Goal: Task Accomplishment & Management: Use online tool/utility

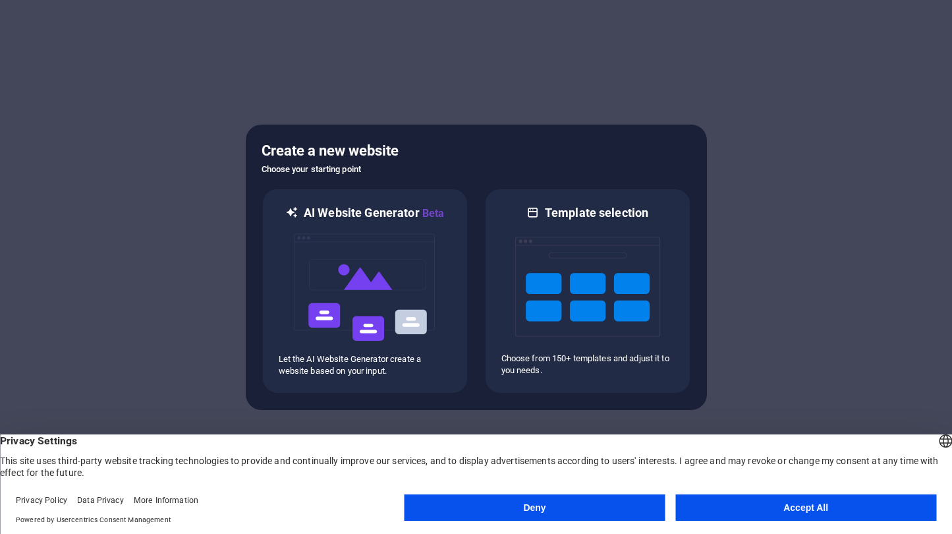
click at [704, 508] on button "Accept All" at bounding box center [805, 507] width 261 height 26
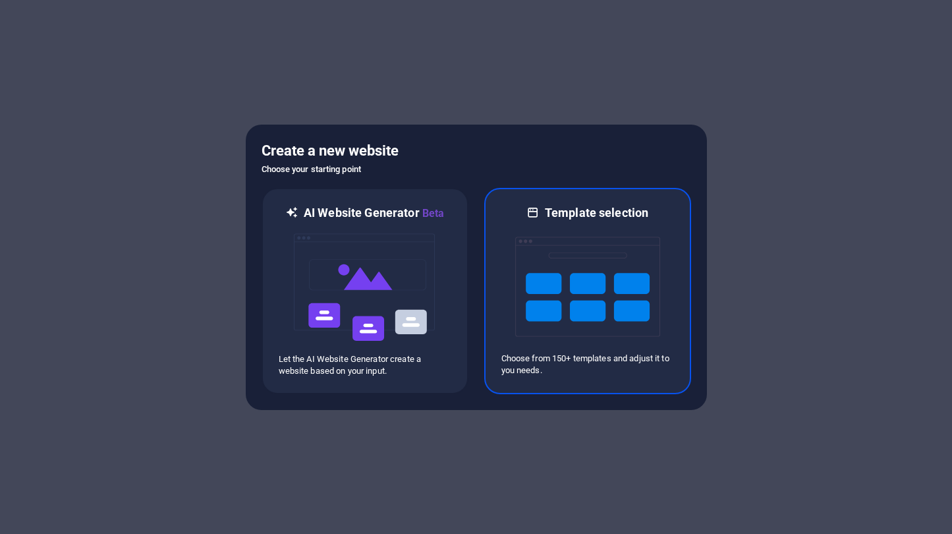
click at [515, 231] on img at bounding box center [587, 287] width 145 height 132
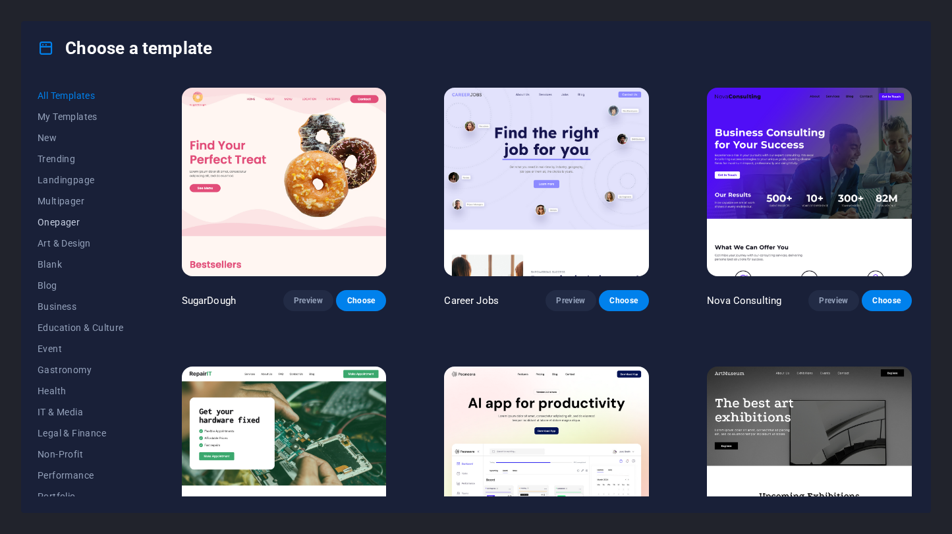
click at [81, 226] on span "Onepager" at bounding box center [81, 222] width 86 height 11
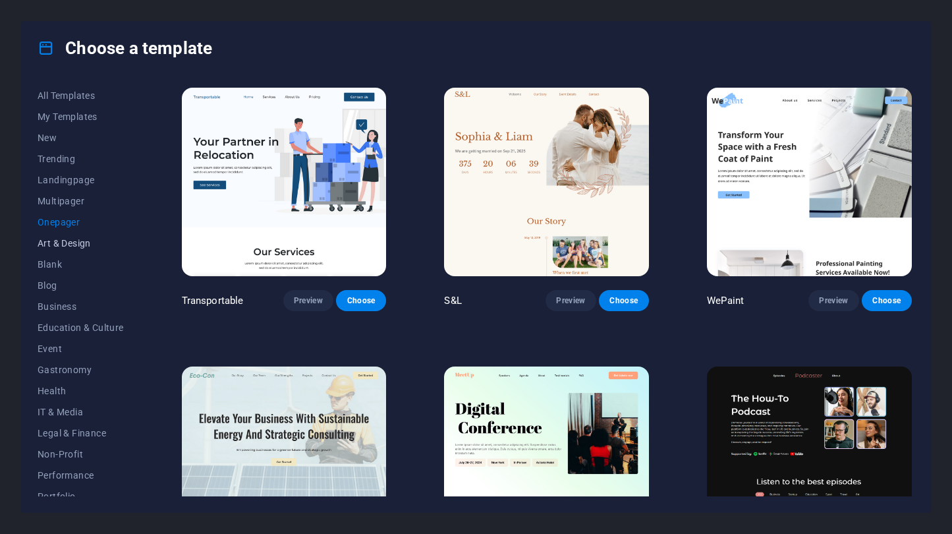
click at [85, 240] on span "Art & Design" at bounding box center [81, 243] width 86 height 11
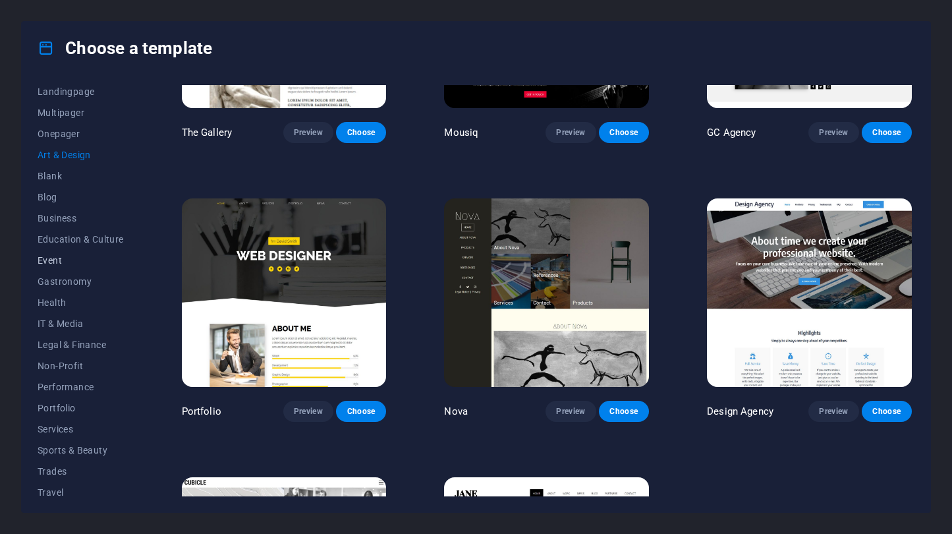
scroll to position [116, 0]
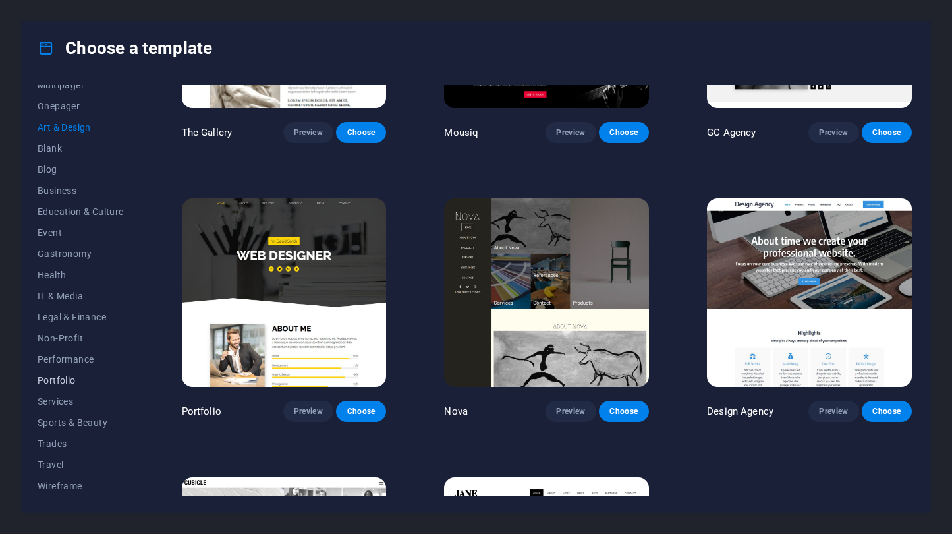
click at [70, 383] on span "Portfolio" at bounding box center [81, 380] width 86 height 11
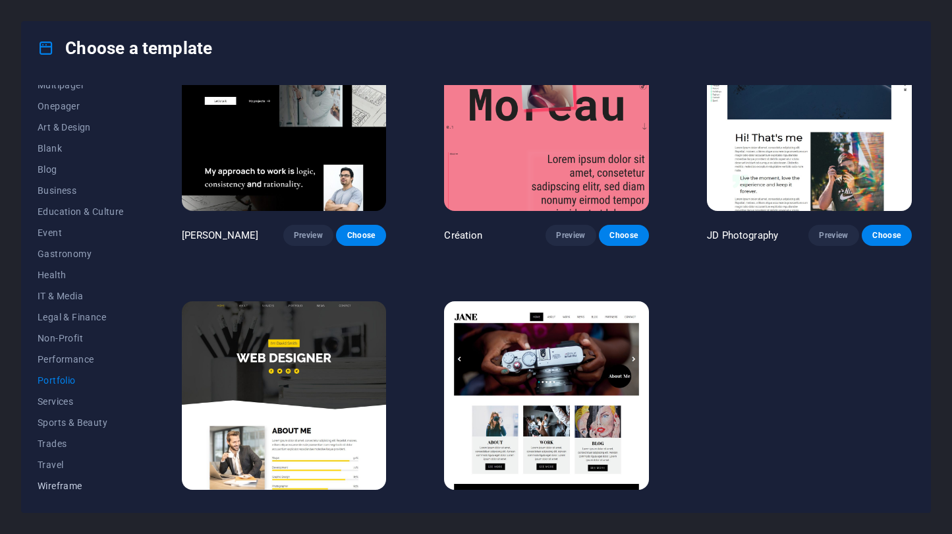
click at [59, 483] on span "Wireframe" at bounding box center [81, 485] width 86 height 11
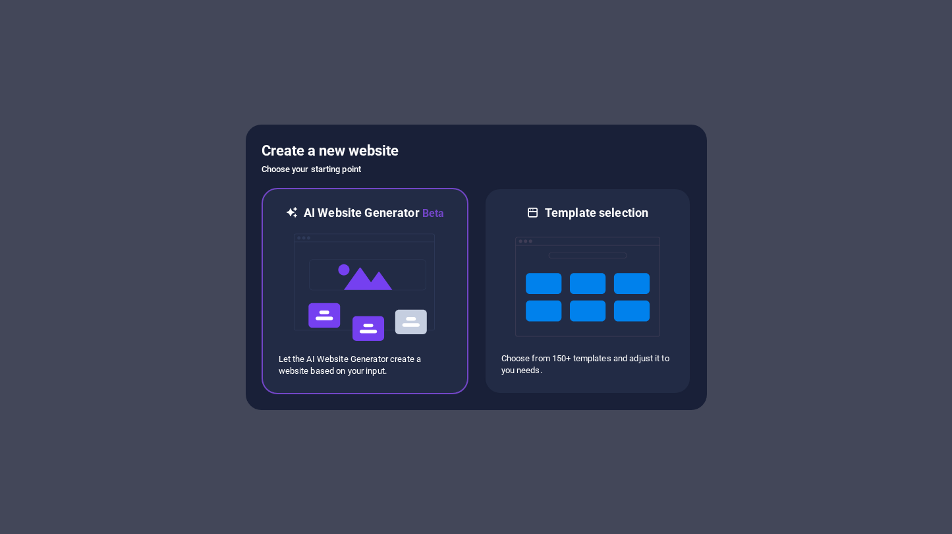
click at [432, 206] on h6 "AI Website Generator Beta" at bounding box center [374, 213] width 140 height 16
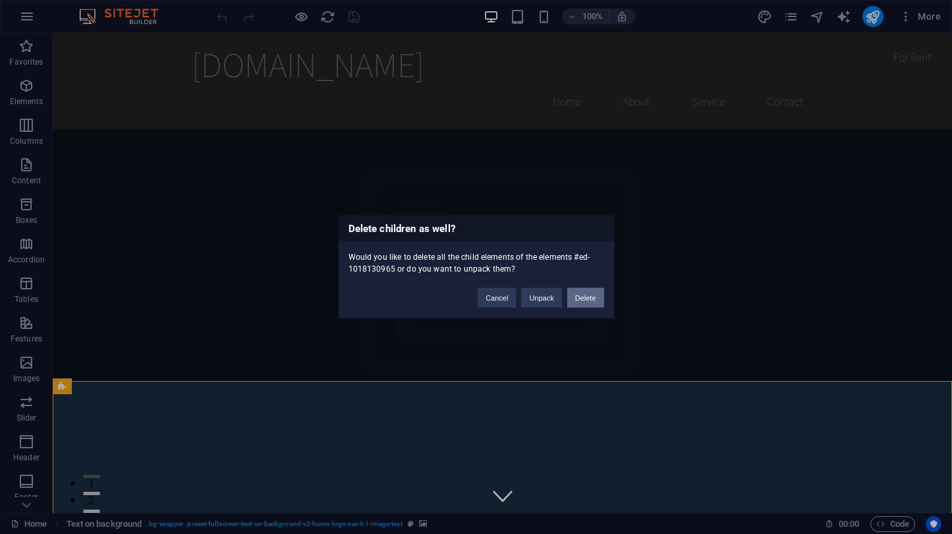
click at [578, 304] on button "Delete" at bounding box center [585, 298] width 37 height 20
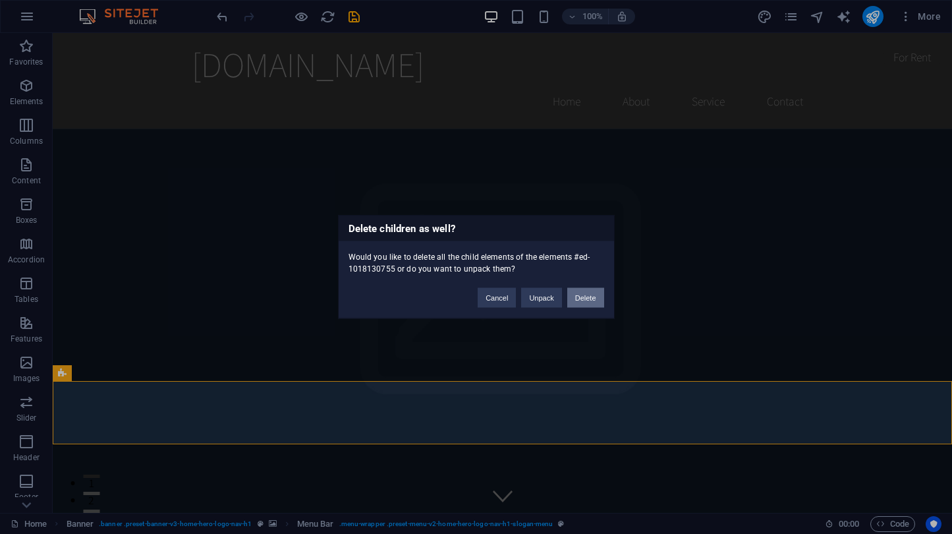
click at [587, 300] on button "Delete" at bounding box center [585, 298] width 37 height 20
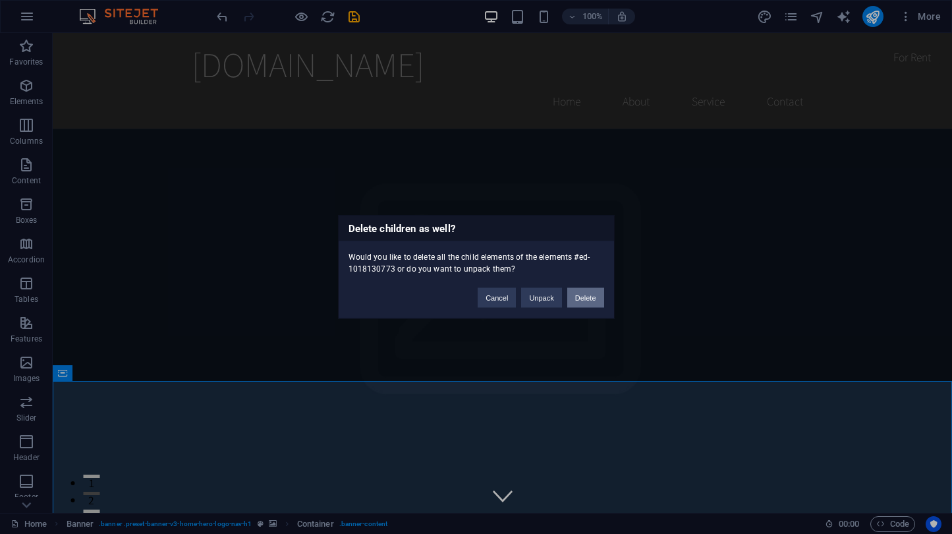
click at [586, 304] on button "Delete" at bounding box center [585, 298] width 37 height 20
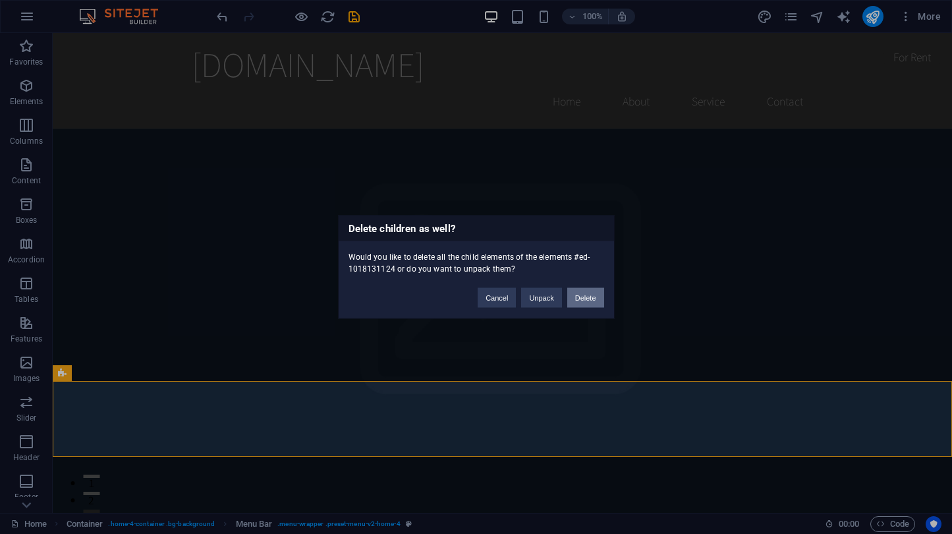
click at [573, 301] on button "Delete" at bounding box center [585, 298] width 37 height 20
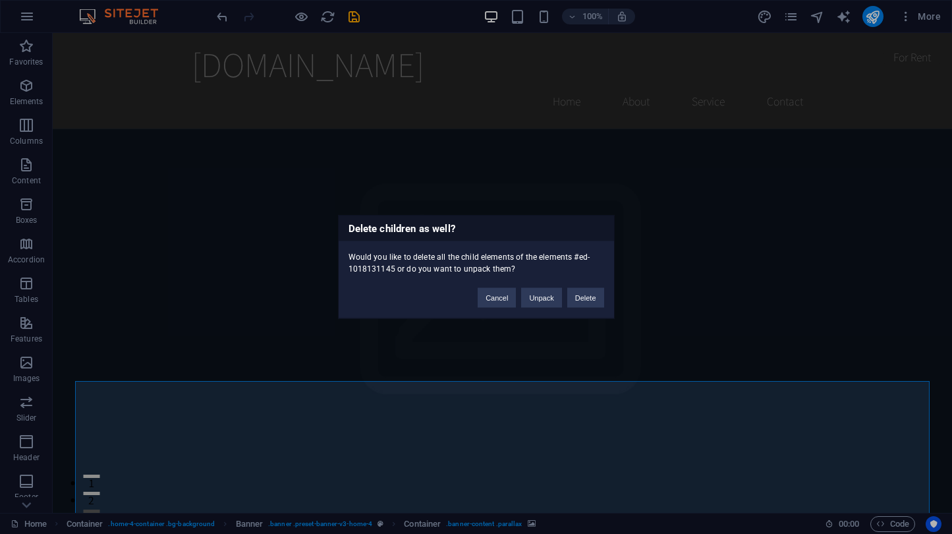
click at [586, 308] on div "Cancel Unpack Delete" at bounding box center [541, 292] width 146 height 34
click at [583, 300] on button "Delete" at bounding box center [585, 298] width 37 height 20
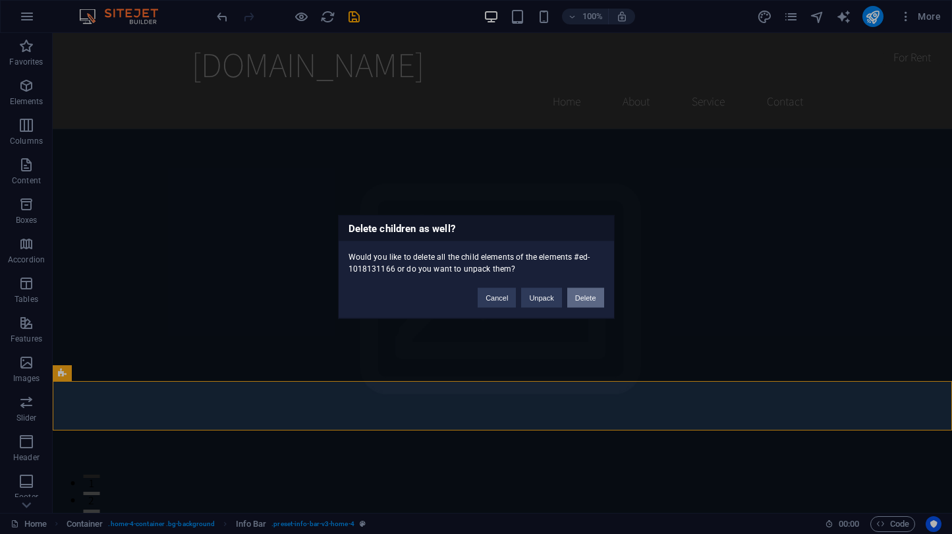
click at [584, 302] on button "Delete" at bounding box center [585, 298] width 37 height 20
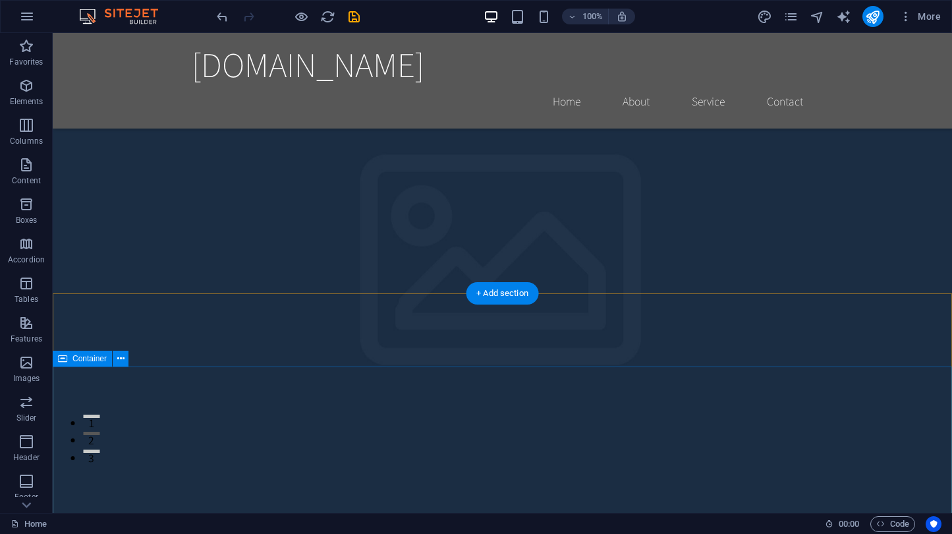
scroll to position [227, 0]
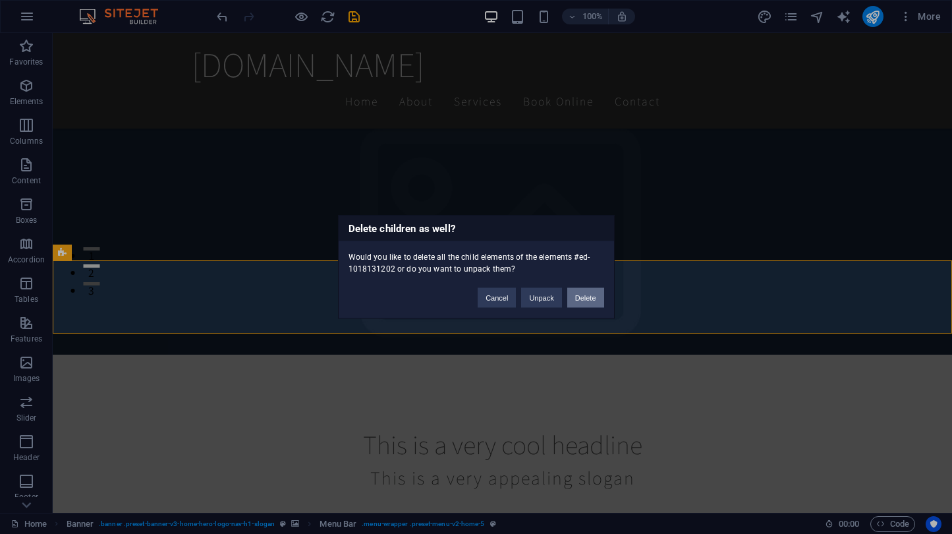
click at [585, 298] on button "Delete" at bounding box center [585, 298] width 37 height 20
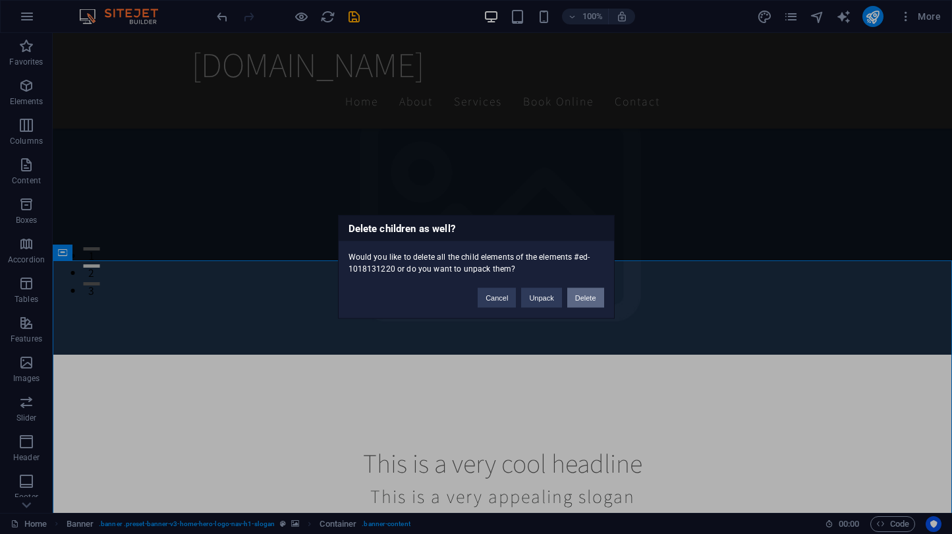
click at [574, 304] on button "Delete" at bounding box center [585, 298] width 37 height 20
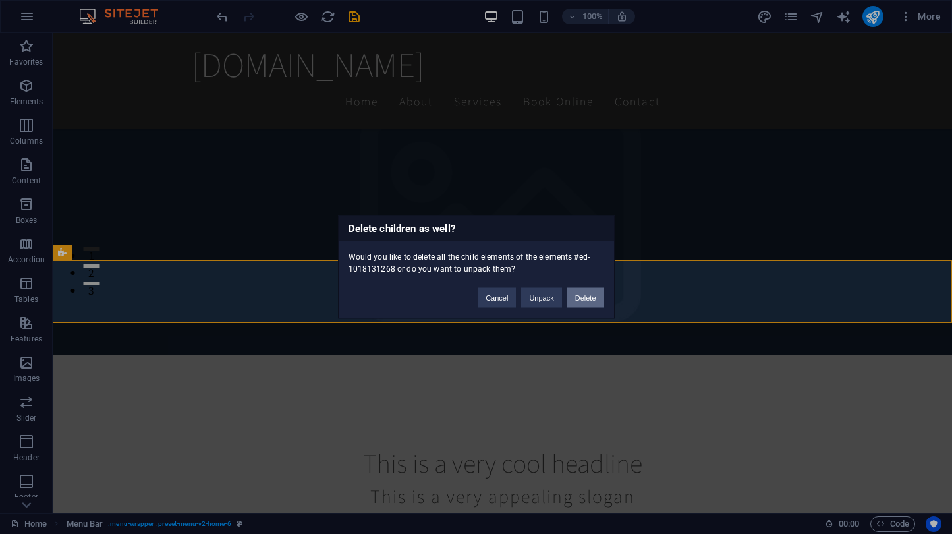
click at [591, 297] on button "Delete" at bounding box center [585, 298] width 37 height 20
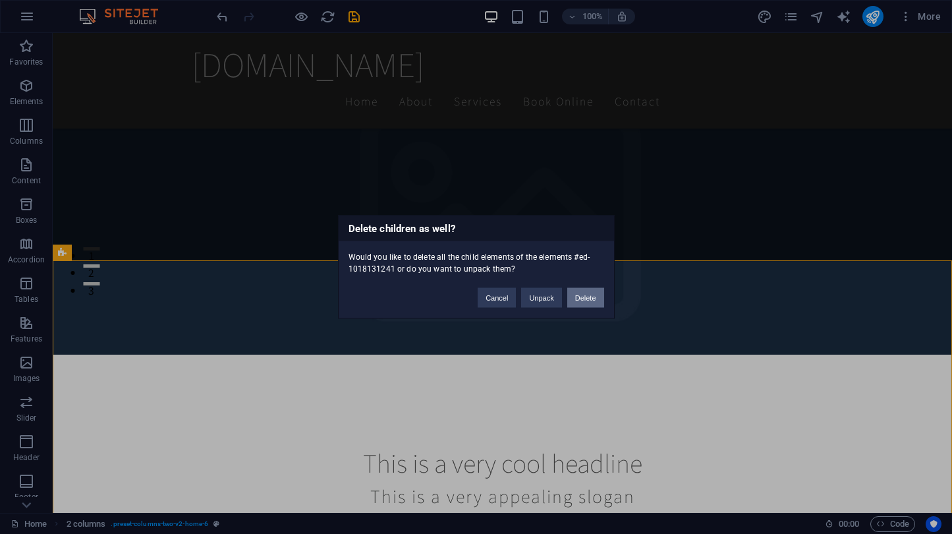
click at [592, 295] on button "Delete" at bounding box center [585, 298] width 37 height 20
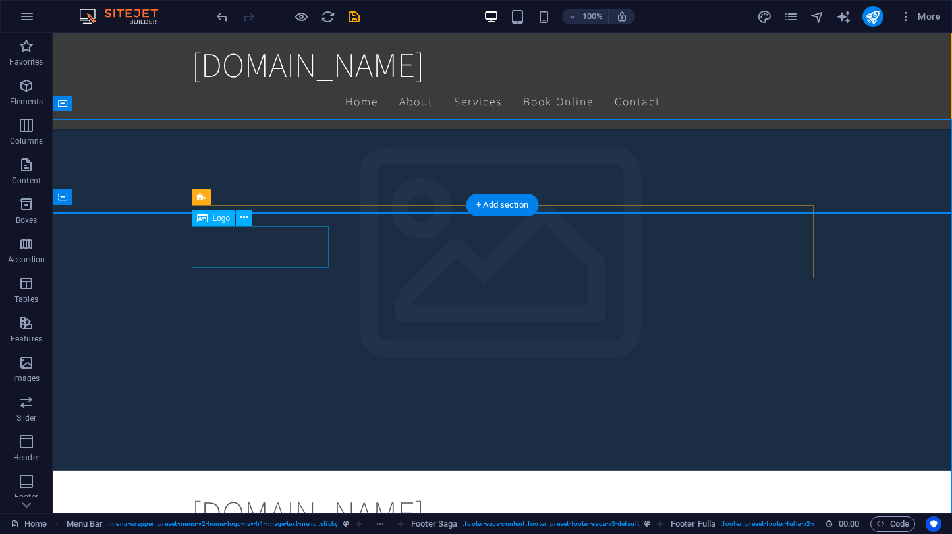
scroll to position [0, 0]
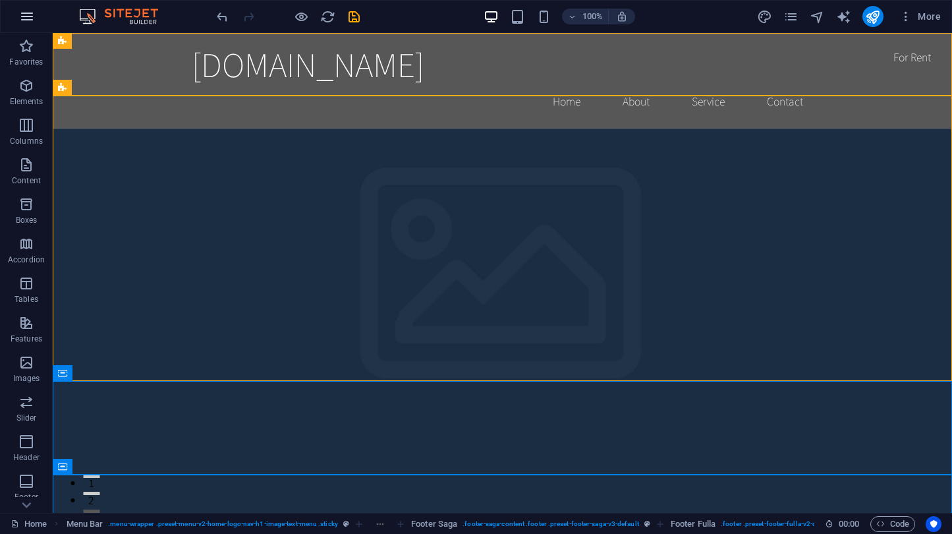
click at [24, 16] on icon "button" at bounding box center [27, 17] width 16 height 16
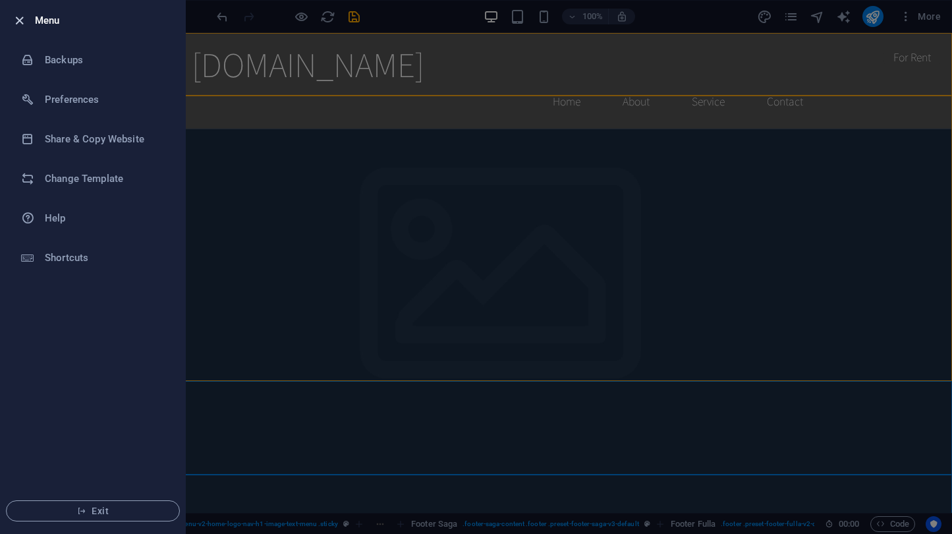
click at [15, 13] on icon "button" at bounding box center [19, 20] width 15 height 15
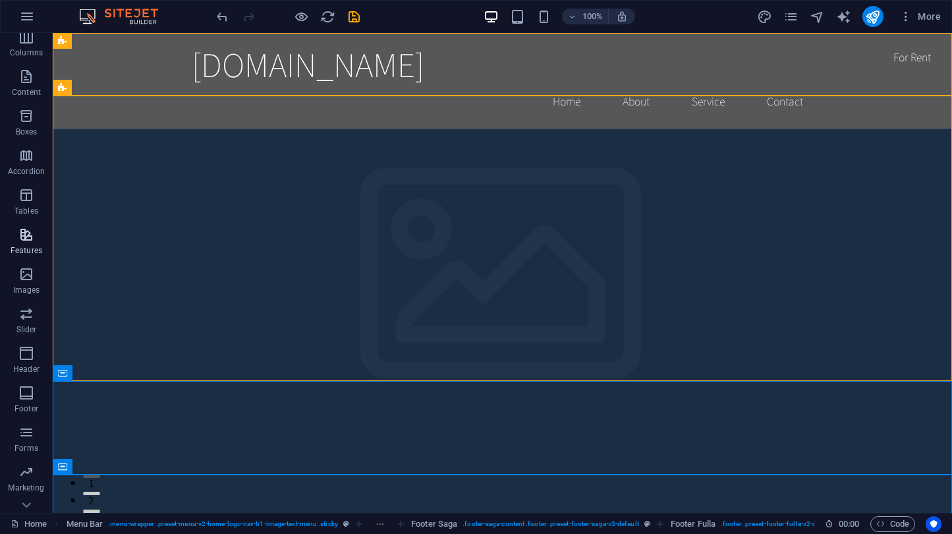
scroll to position [113, 0]
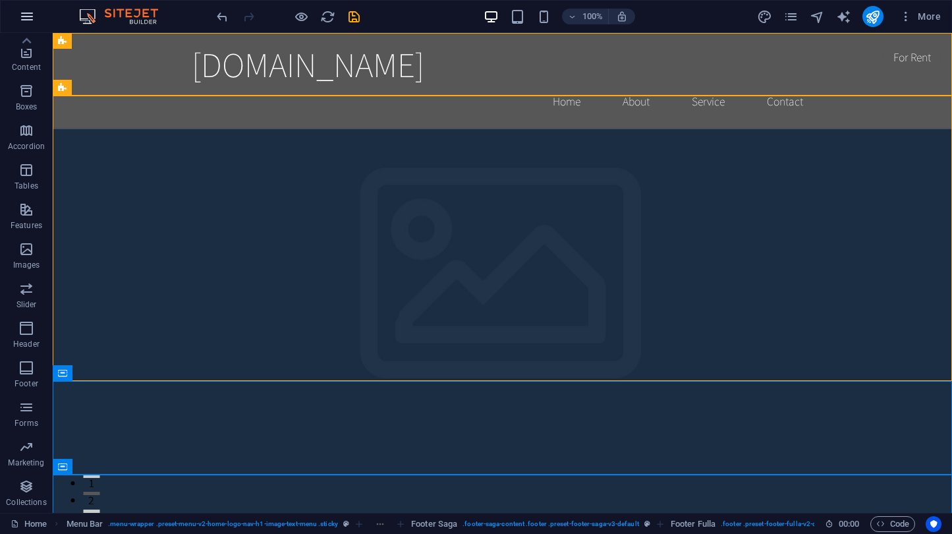
click at [25, 30] on button "button" at bounding box center [27, 17] width 32 height 32
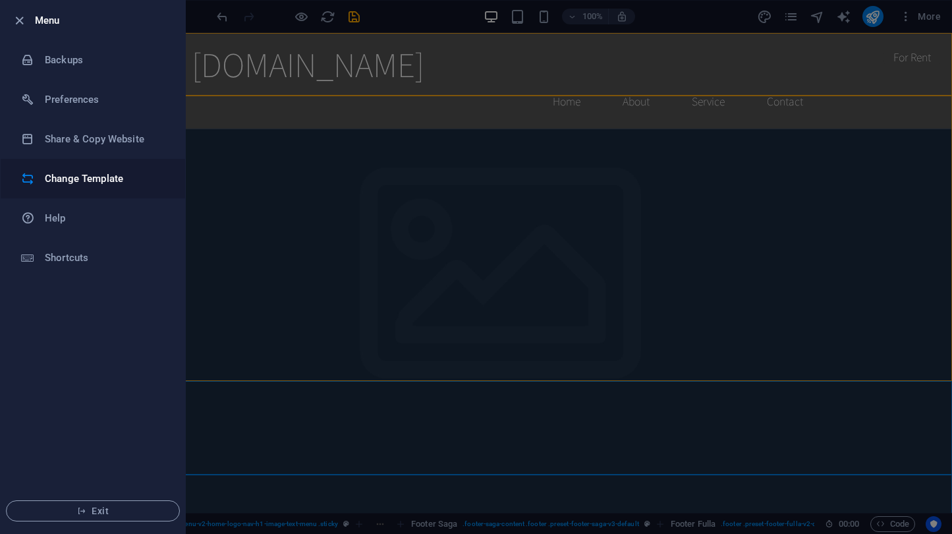
click at [58, 169] on li "Change Template" at bounding box center [93, 179] width 184 height 40
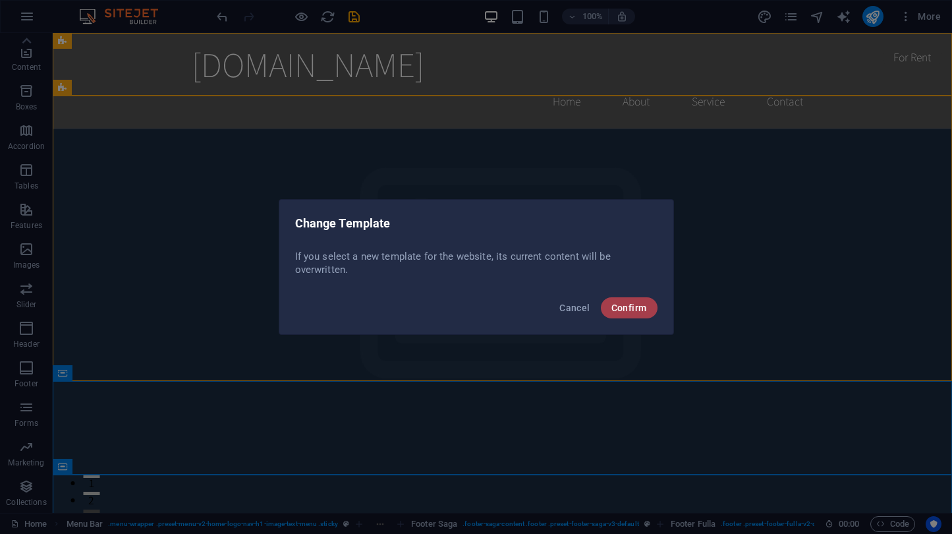
click at [618, 307] on span "Confirm" at bounding box center [629, 307] width 36 height 11
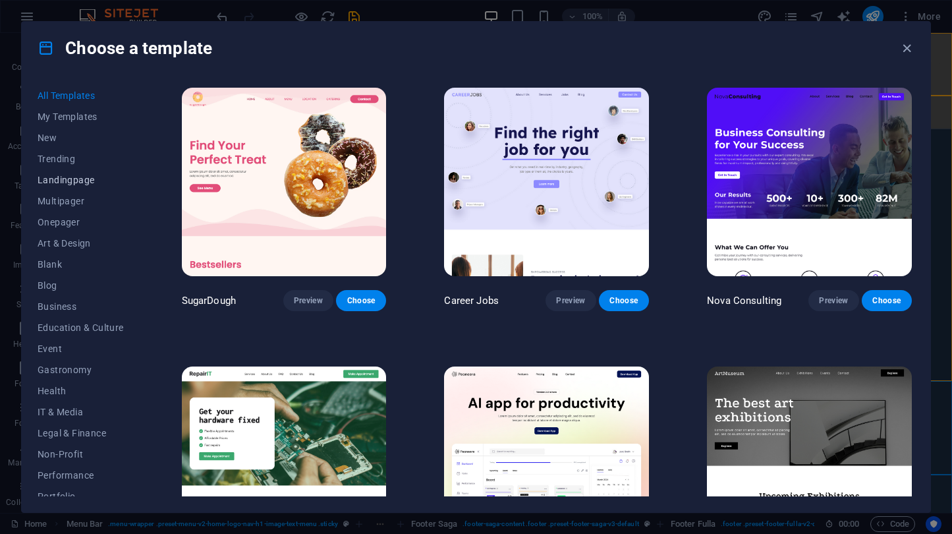
click at [80, 178] on span "Landingpage" at bounding box center [81, 180] width 86 height 11
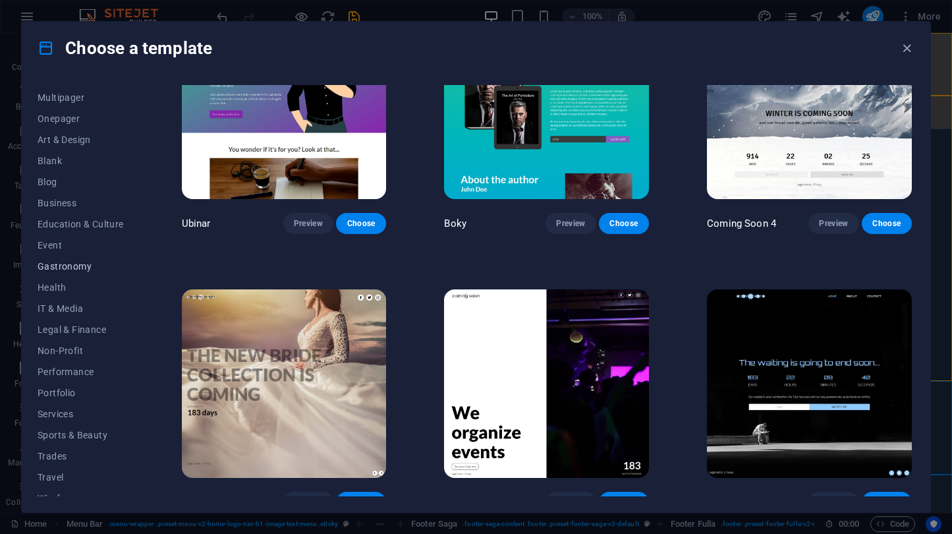
scroll to position [116, 0]
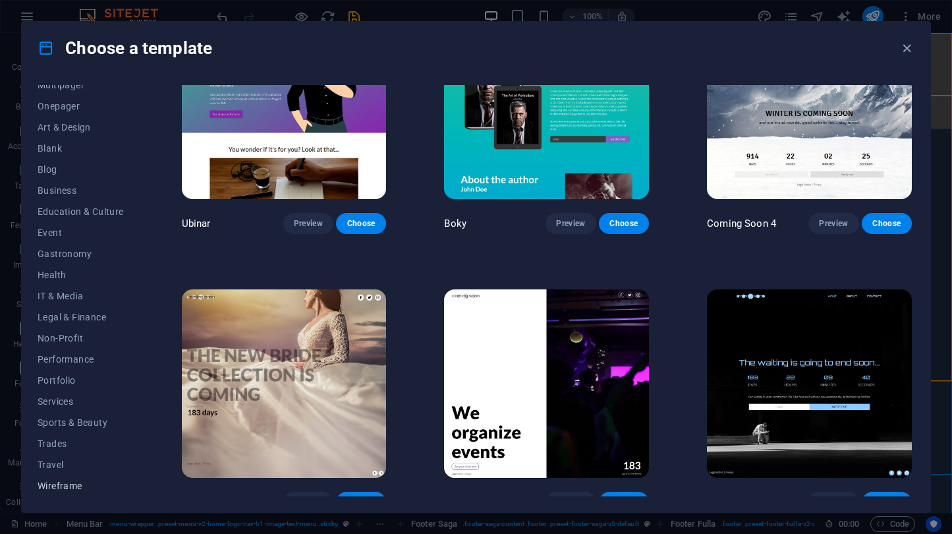
click at [67, 483] on span "Wireframe" at bounding box center [81, 485] width 86 height 11
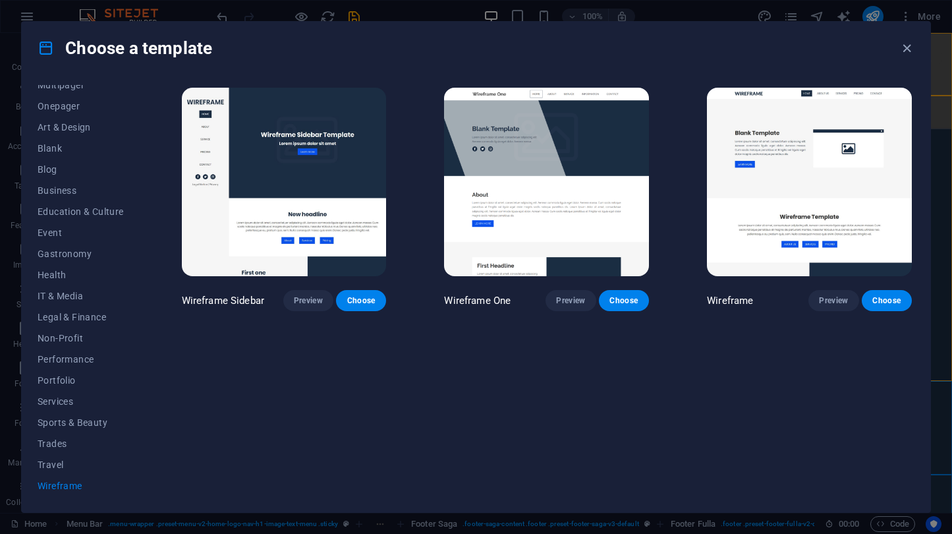
scroll to position [0, 0]
click at [892, 300] on span "Choose" at bounding box center [886, 300] width 29 height 11
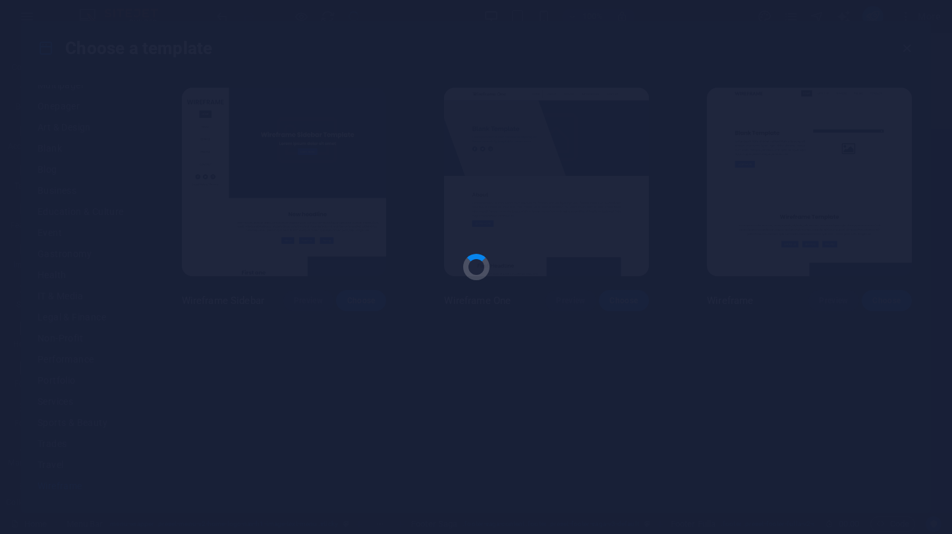
checkbox input "false"
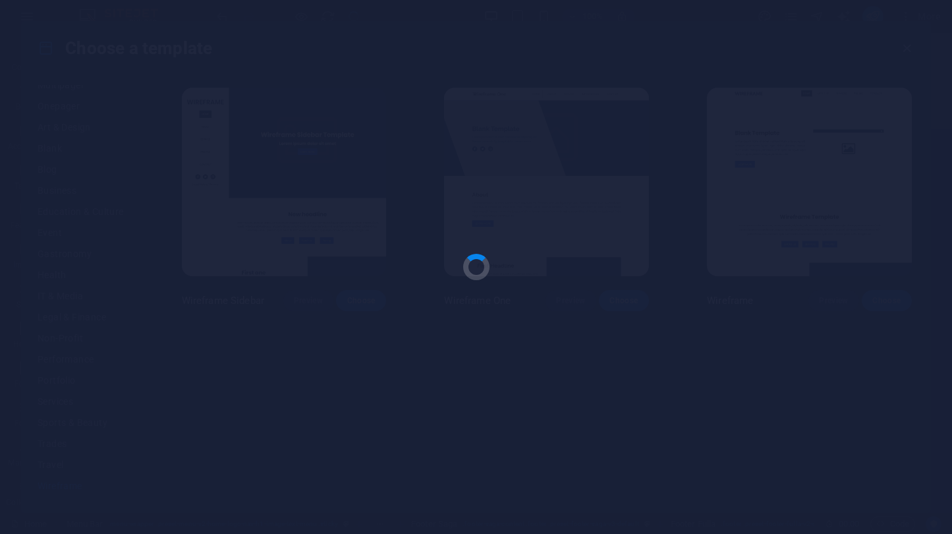
checkbox input "false"
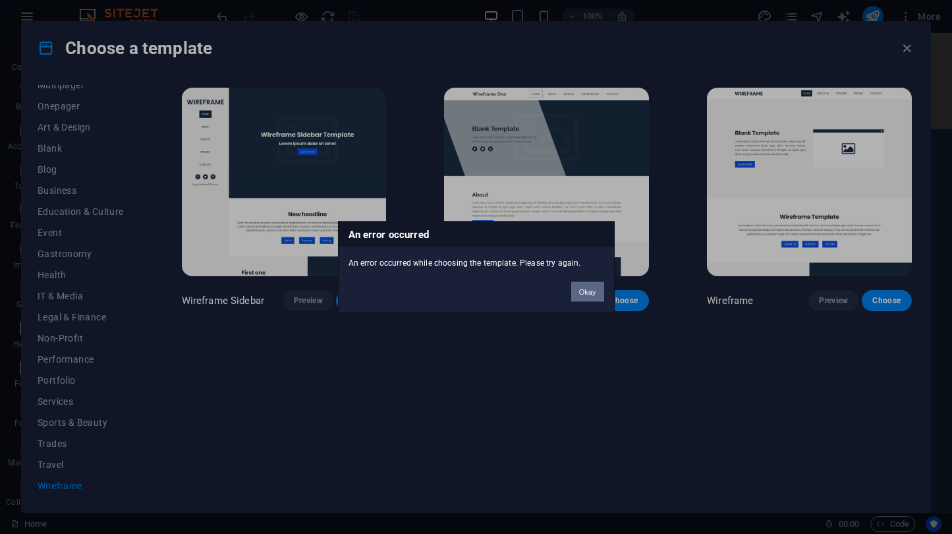
click at [581, 287] on button "Okay" at bounding box center [587, 292] width 33 height 20
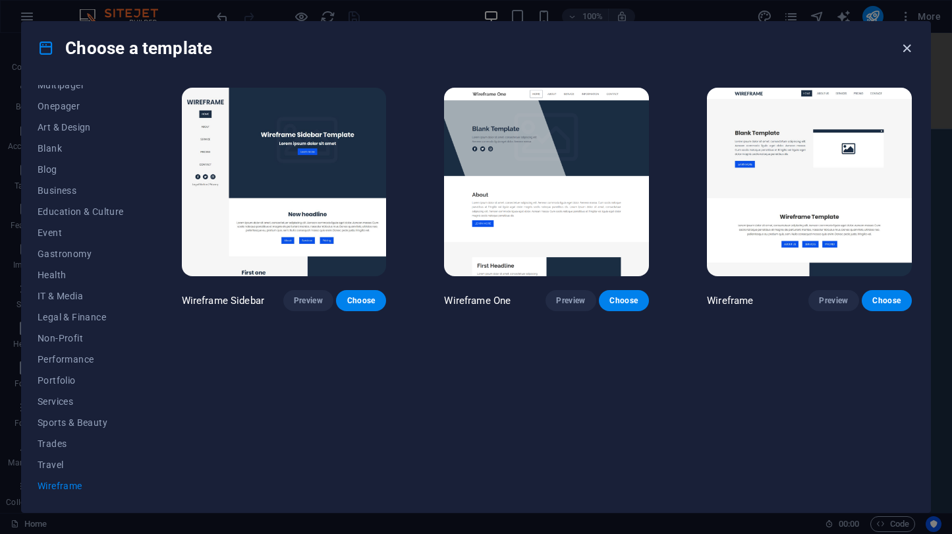
click at [910, 52] on icon "button" at bounding box center [906, 48] width 15 height 15
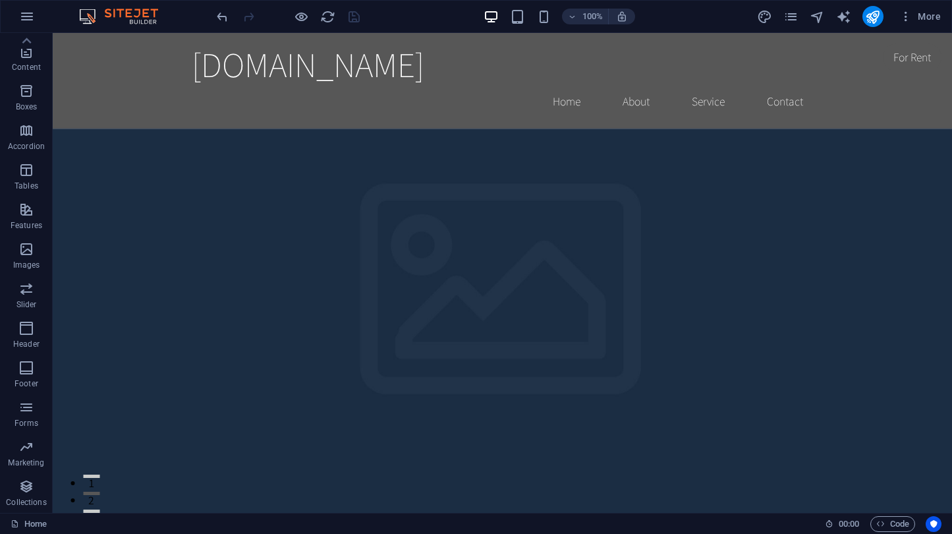
click at [134, 16] on img at bounding box center [125, 17] width 99 height 16
click at [321, 15] on icon "reload" at bounding box center [327, 16] width 15 height 15
click at [796, 20] on icon "pages" at bounding box center [790, 16] width 15 height 15
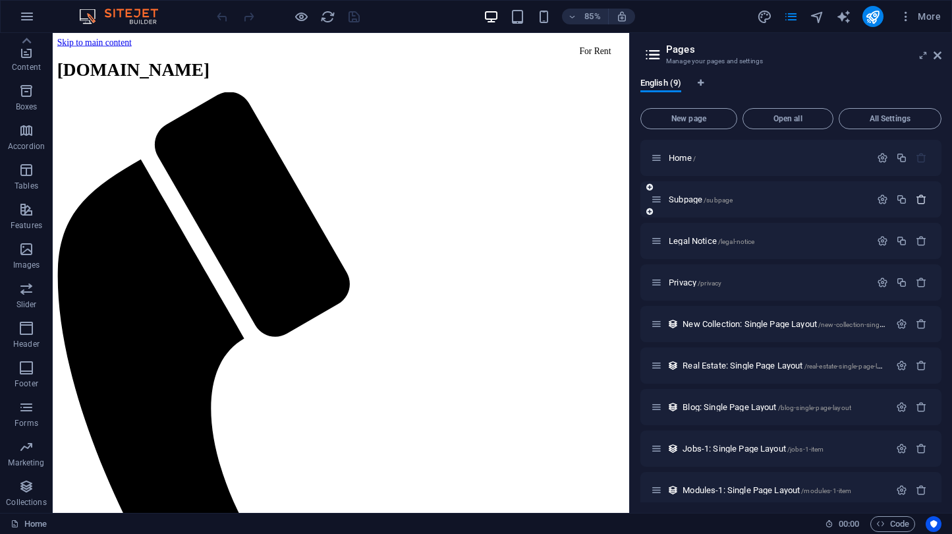
click at [924, 197] on button "button" at bounding box center [921, 199] width 19 height 11
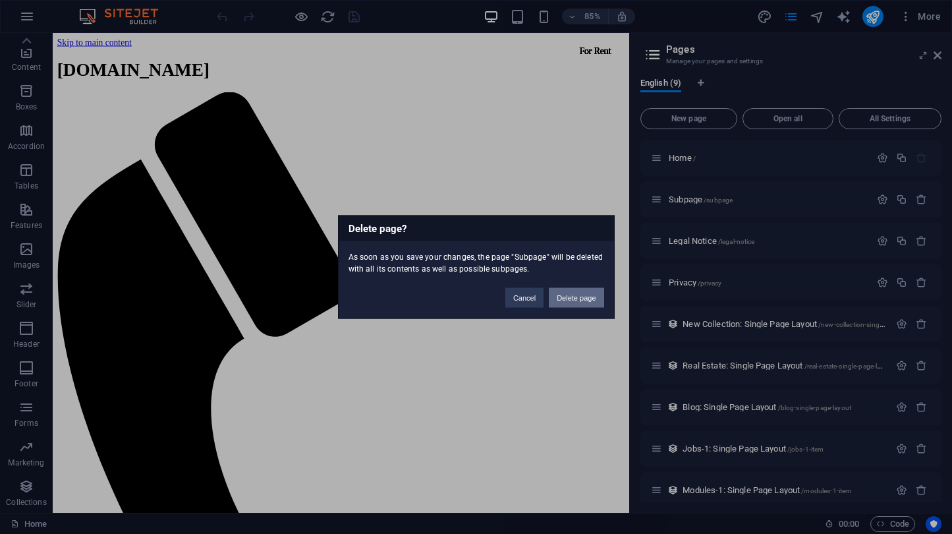
click at [580, 293] on button "Delete page" at bounding box center [576, 298] width 55 height 20
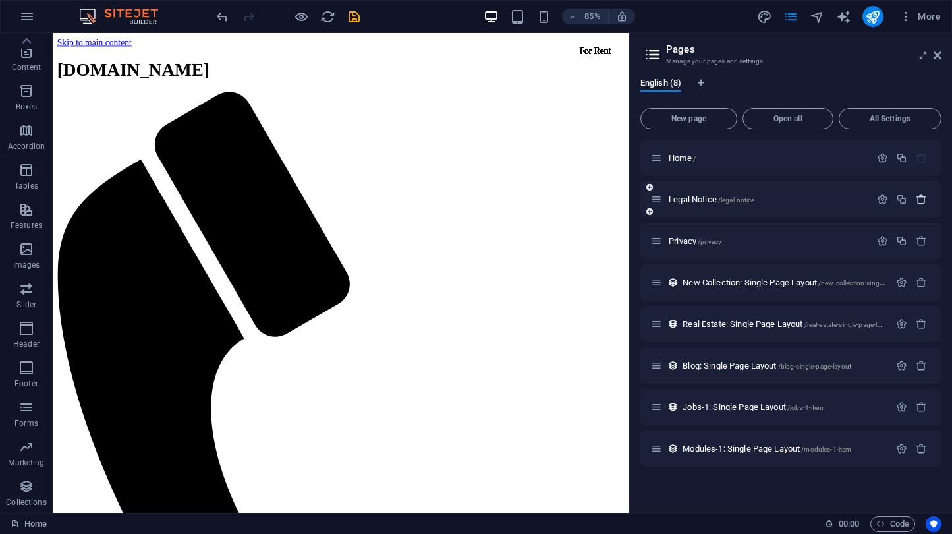
click at [922, 197] on icon "button" at bounding box center [921, 199] width 11 height 11
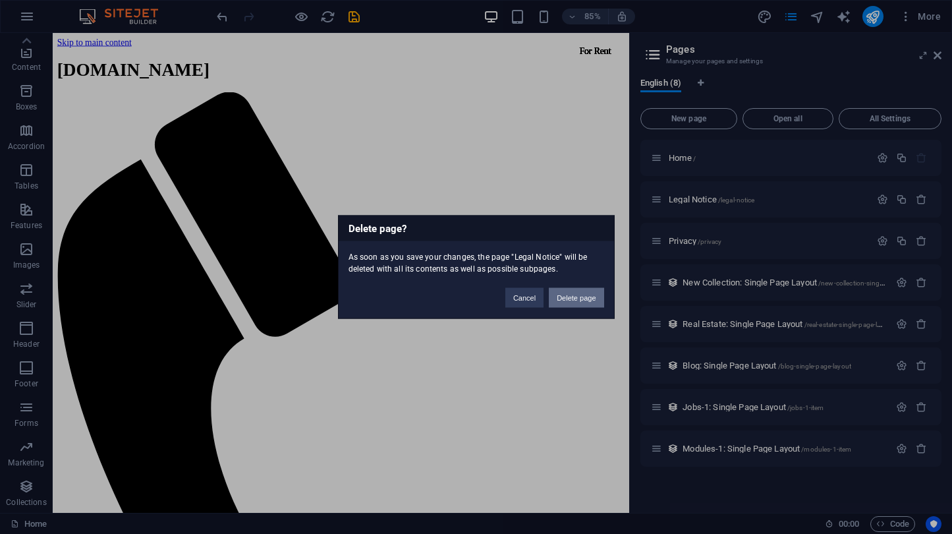
click at [587, 292] on button "Delete page" at bounding box center [576, 298] width 55 height 20
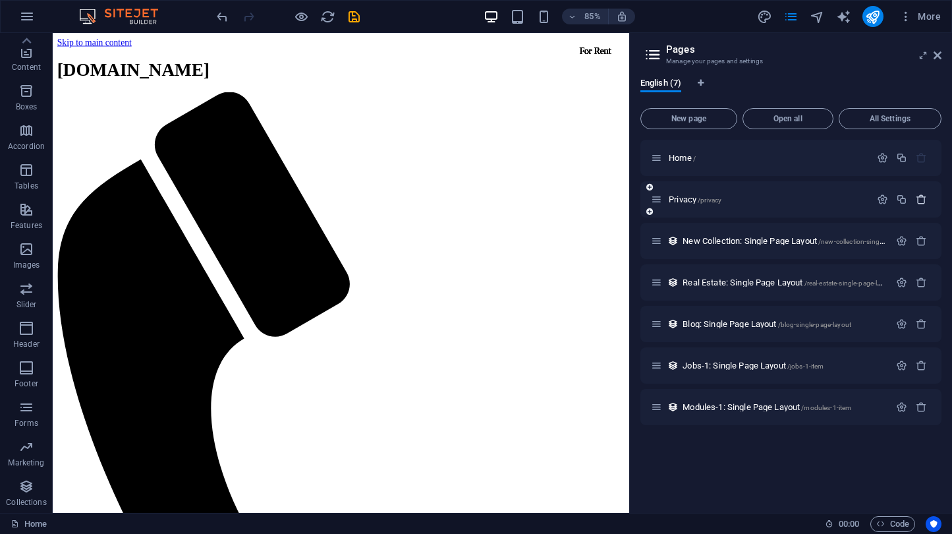
click at [921, 198] on icon "button" at bounding box center [921, 199] width 11 height 11
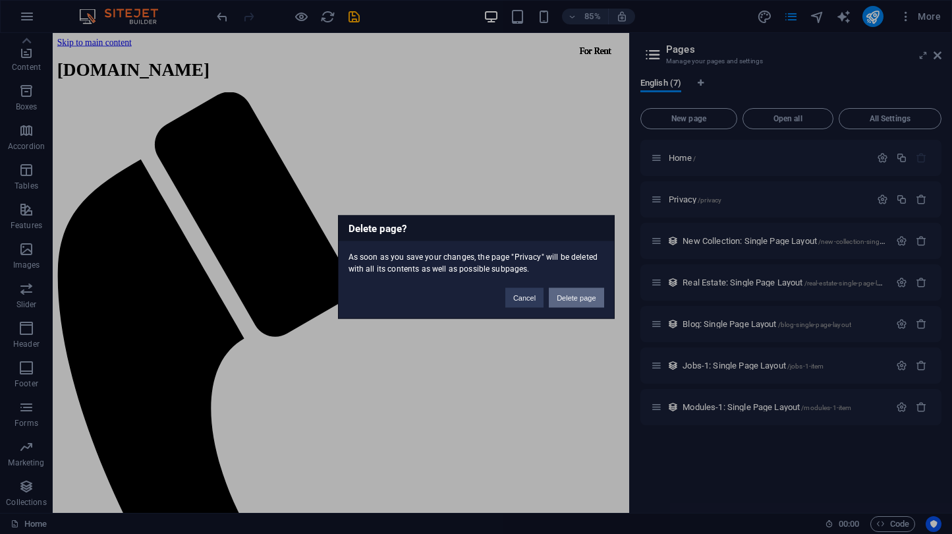
click at [586, 301] on button "Delete page" at bounding box center [576, 298] width 55 height 20
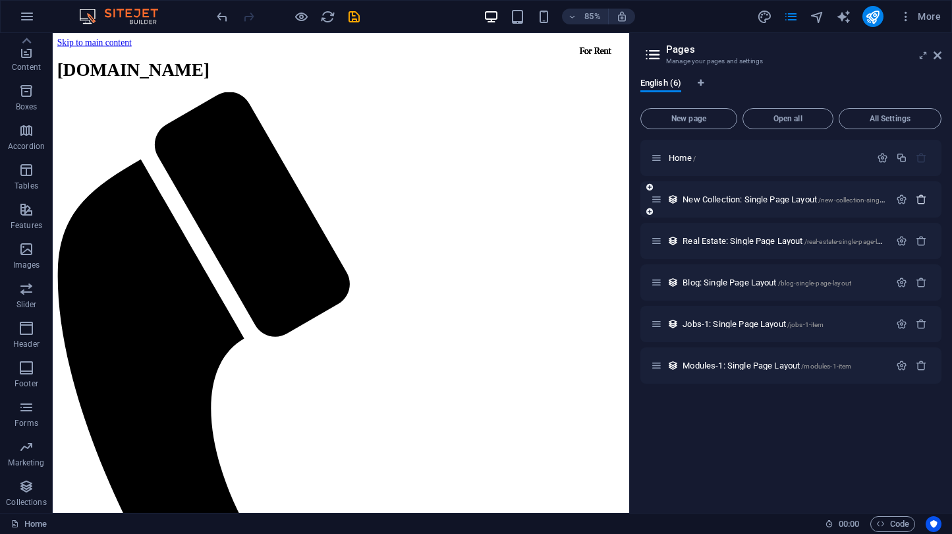
click at [921, 196] on icon "button" at bounding box center [921, 199] width 11 height 11
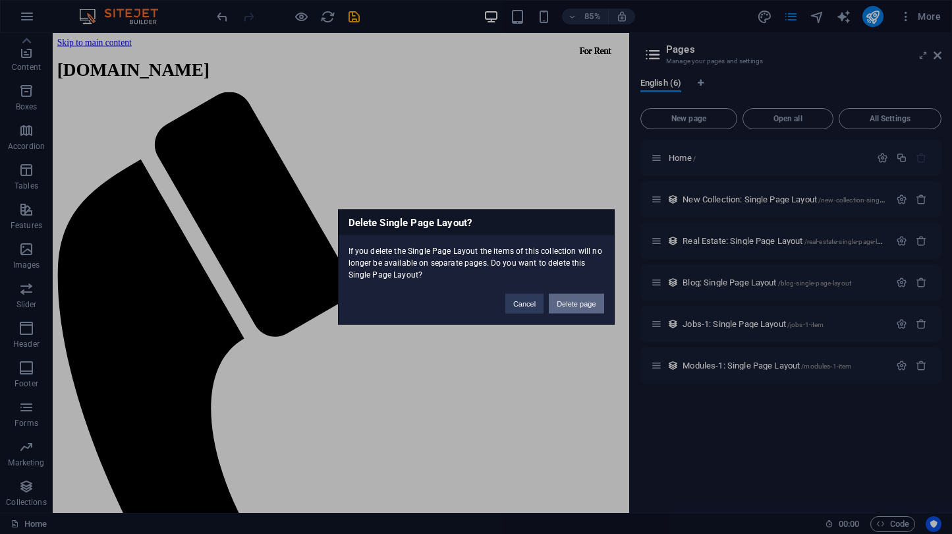
drag, startPoint x: 580, startPoint y: 294, endPoint x: 620, endPoint y: 308, distance: 42.5
click at [580, 294] on button "Delete page" at bounding box center [576, 304] width 55 height 20
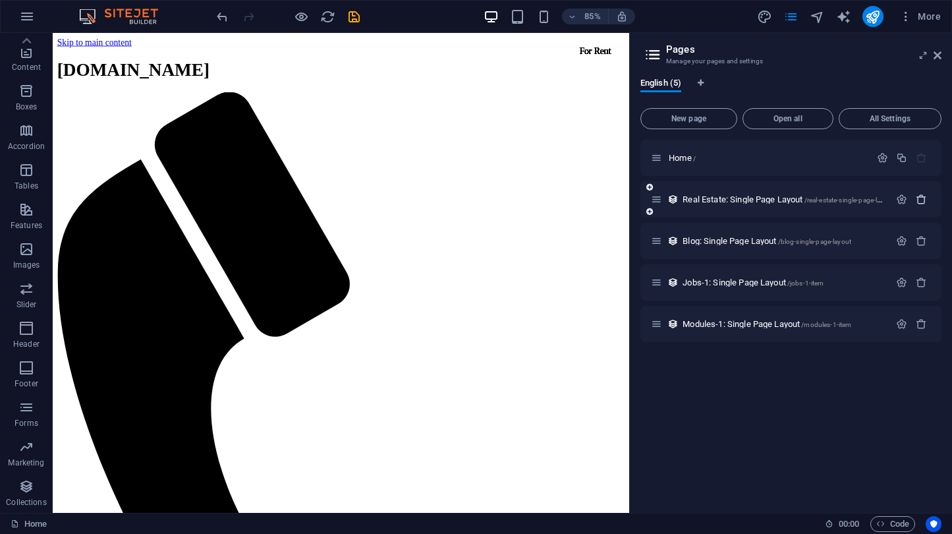
click at [919, 200] on icon "button" at bounding box center [921, 199] width 11 height 11
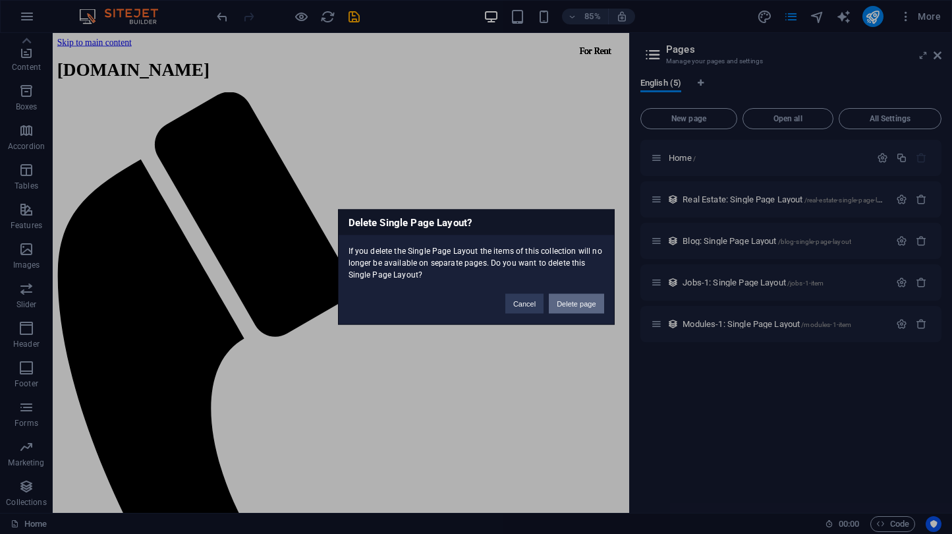
click at [572, 299] on button "Delete page" at bounding box center [576, 304] width 55 height 20
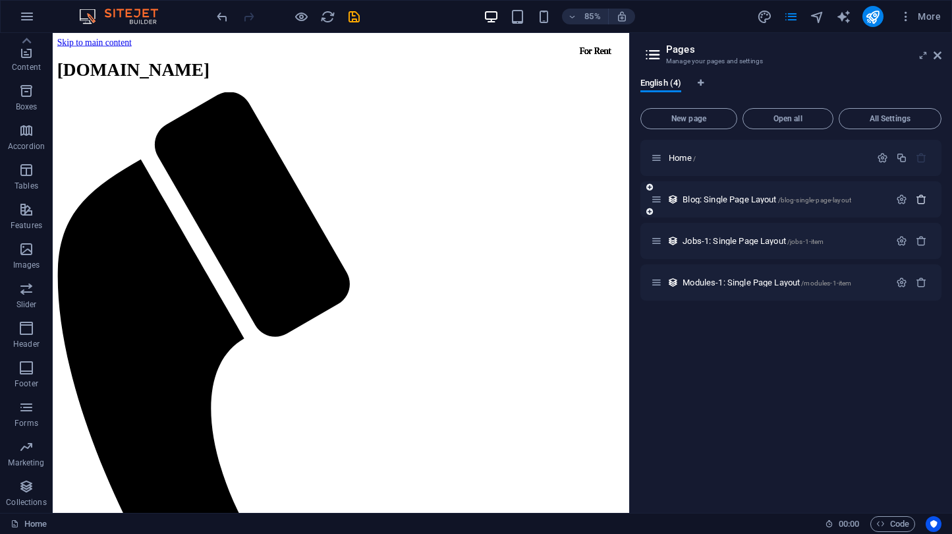
click at [916, 197] on icon "button" at bounding box center [921, 199] width 11 height 11
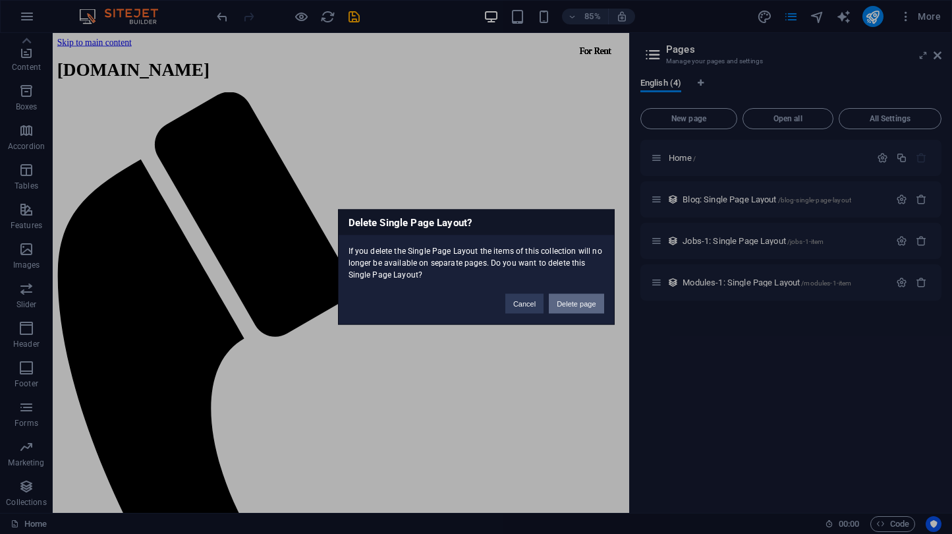
click at [572, 301] on button "Delete page" at bounding box center [576, 304] width 55 height 20
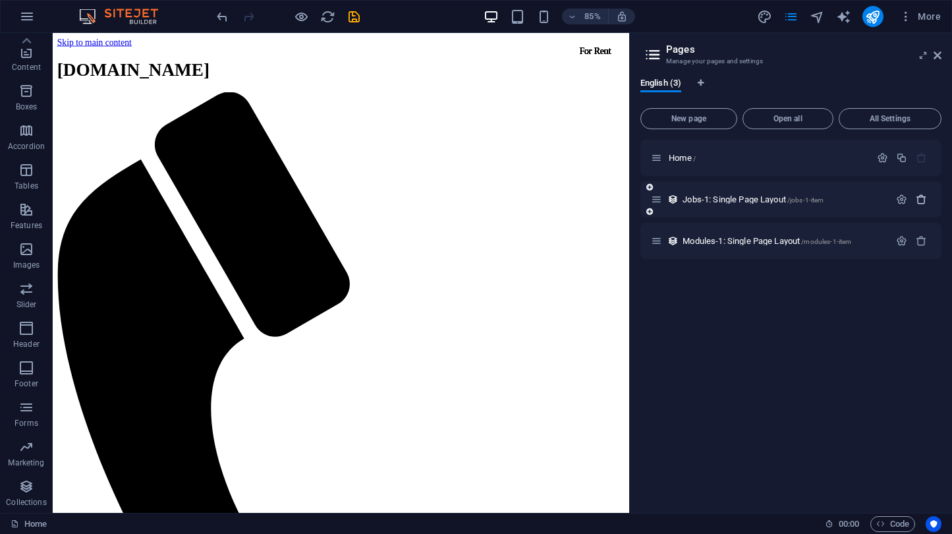
click at [925, 202] on icon "button" at bounding box center [921, 199] width 11 height 11
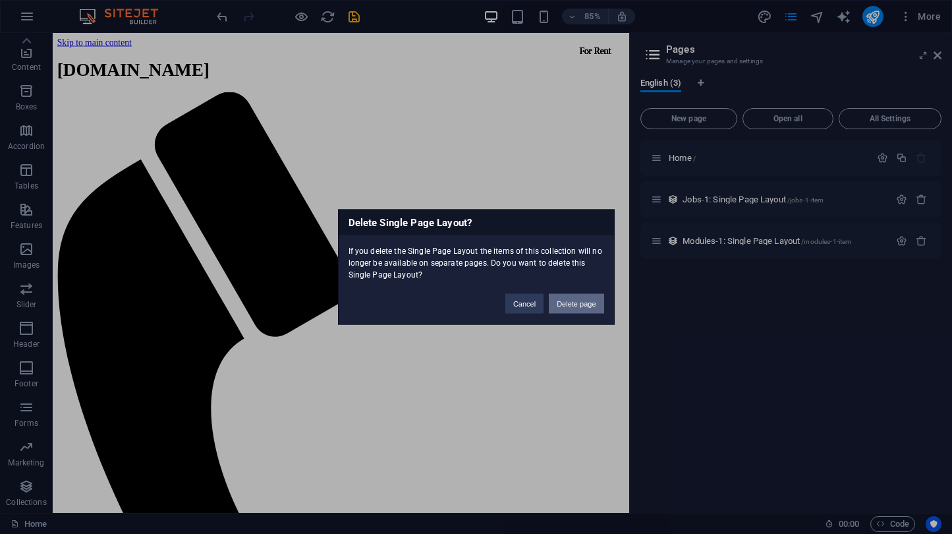
click at [593, 300] on button "Delete page" at bounding box center [576, 304] width 55 height 20
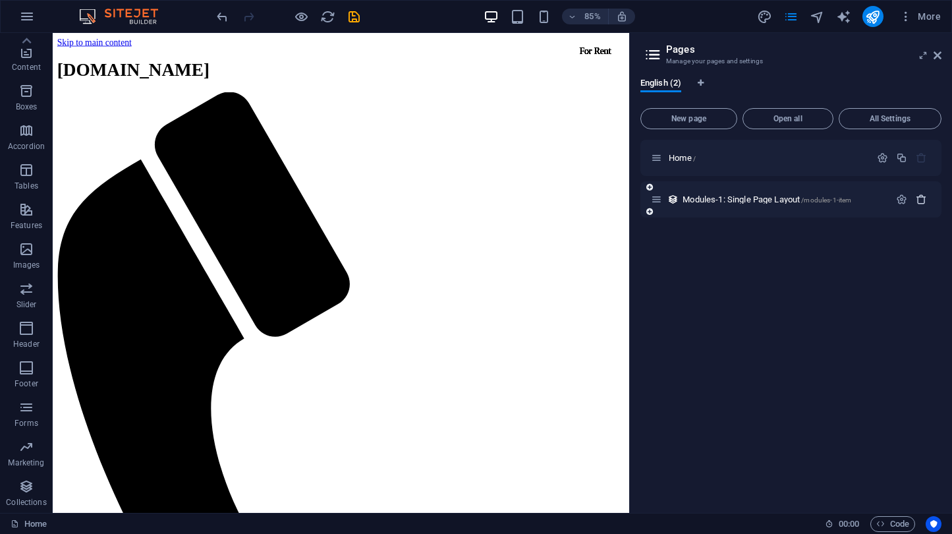
click at [921, 199] on icon "button" at bounding box center [921, 199] width 11 height 11
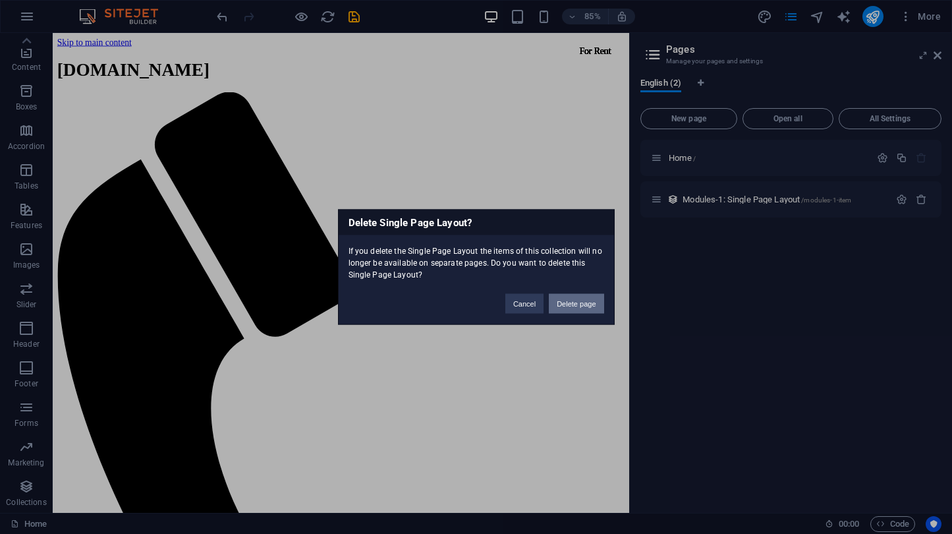
click at [572, 303] on button "Delete page" at bounding box center [576, 304] width 55 height 20
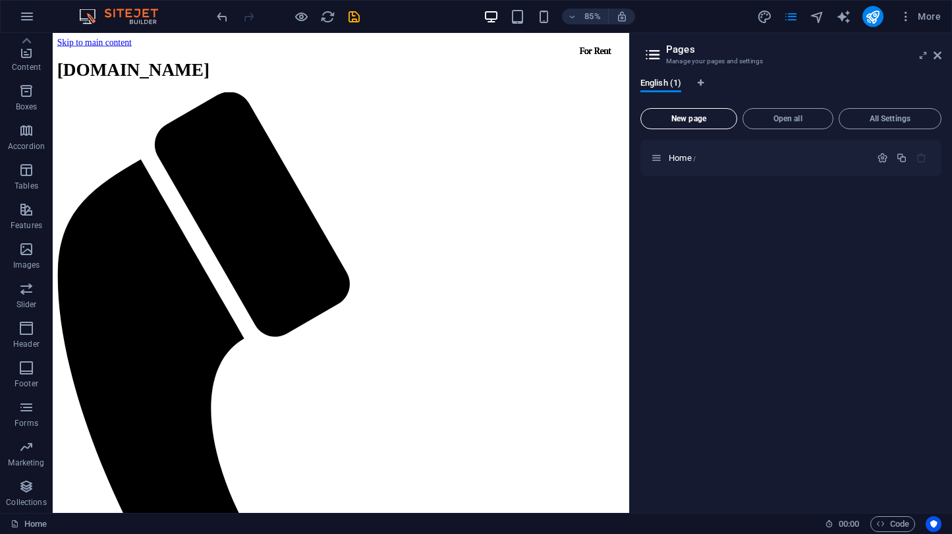
click at [696, 117] on span "New page" at bounding box center [688, 119] width 85 height 8
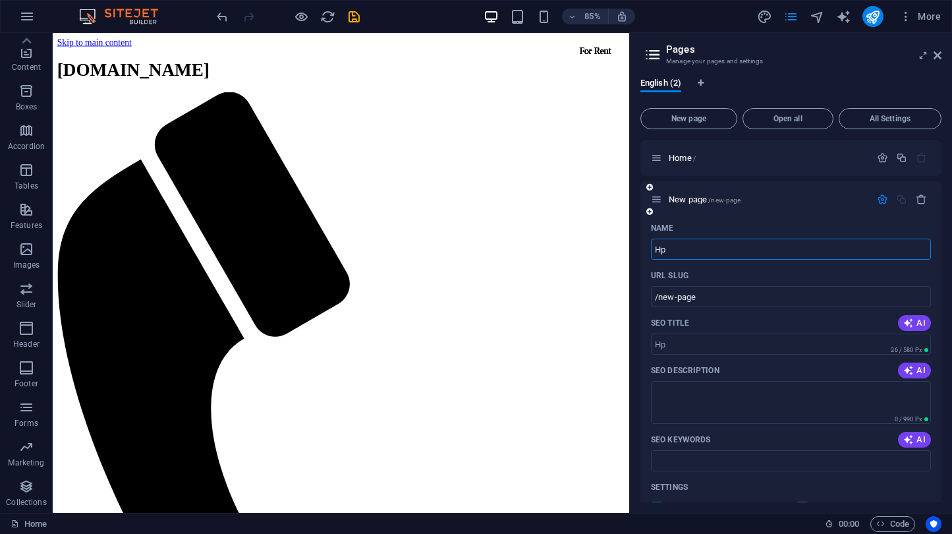
type input "Hp"
type input "/hp"
type input "H"
type input "/"
type input "a"
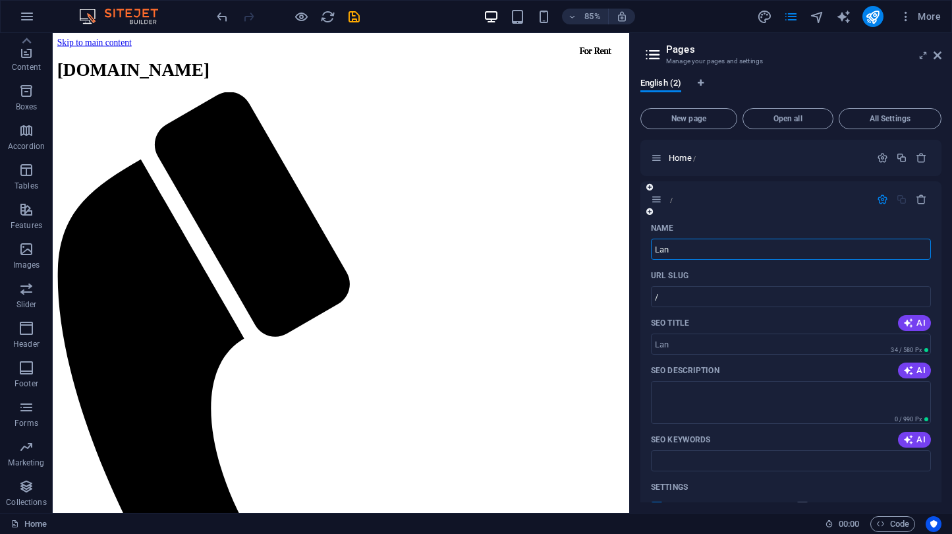
type input "Lan"
type input "/lan"
type input "Lan"
type input "Landing"
type input "/landing"
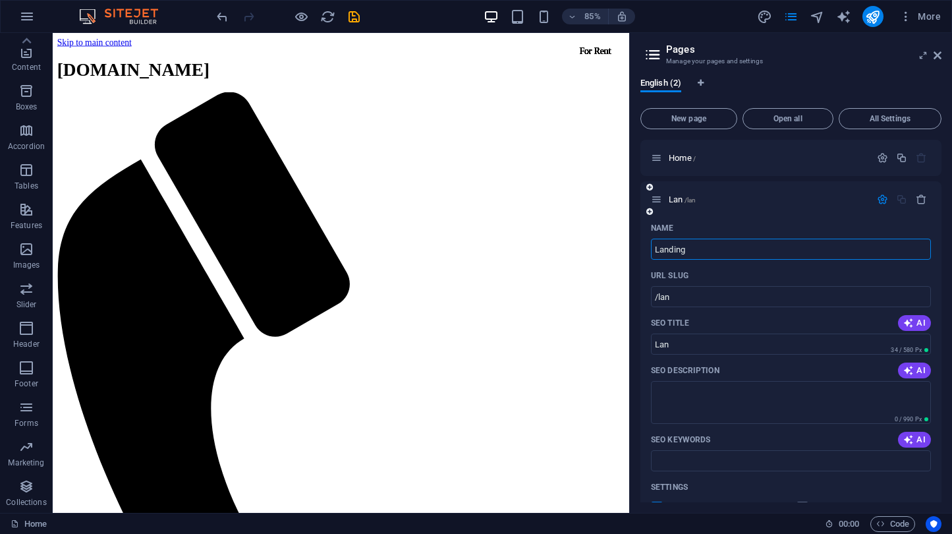
type input "Landing"
click at [781, 162] on div "Home /" at bounding box center [760, 157] width 219 height 15
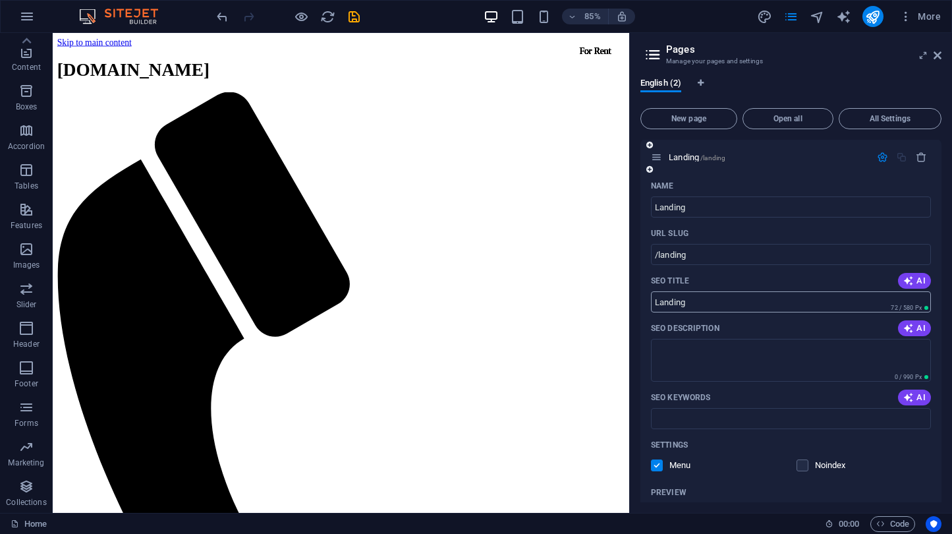
scroll to position [43, 0]
click at [672, 254] on input "/landing" at bounding box center [791, 252] width 280 height 21
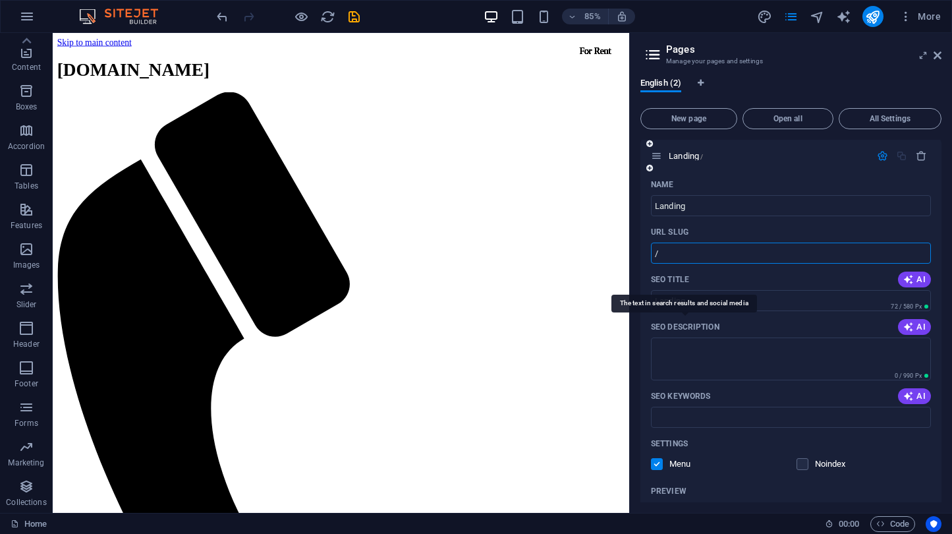
type input "/"
click at [672, 324] on p "SEO Description" at bounding box center [685, 326] width 69 height 11
click at [672, 337] on textarea "SEO Description" at bounding box center [791, 358] width 280 height 43
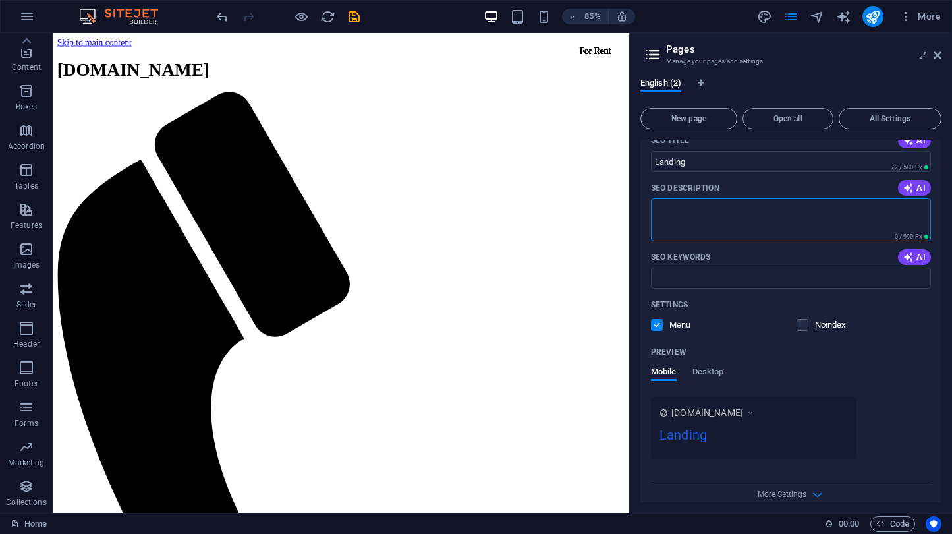
scroll to position [198, 0]
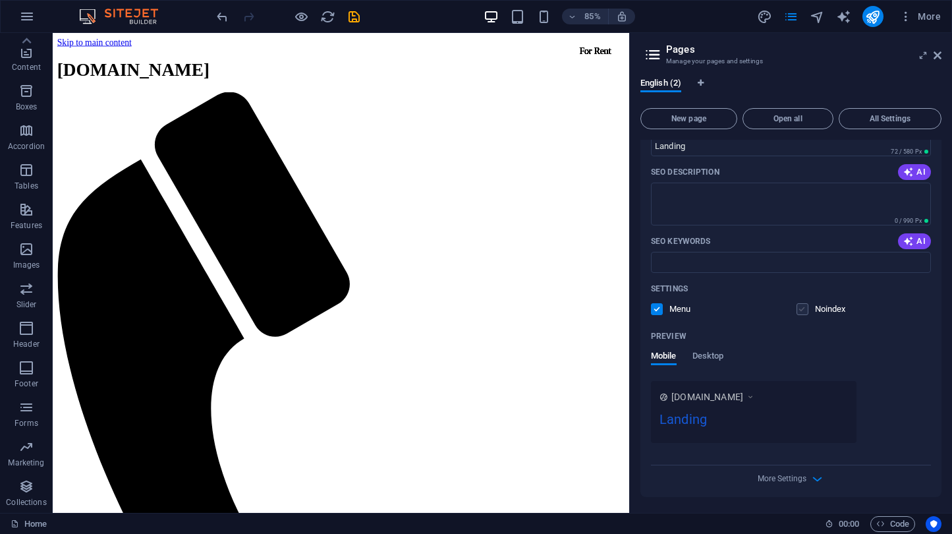
click at [798, 308] on label at bounding box center [802, 309] width 12 height 12
click at [0, 0] on input "checkbox" at bounding box center [0, 0] width 0 height 0
click at [798, 308] on label at bounding box center [802, 309] width 12 height 12
click at [0, 0] on input "checkbox" at bounding box center [0, 0] width 0 height 0
click at [707, 352] on span "Desktop" at bounding box center [708, 357] width 32 height 18
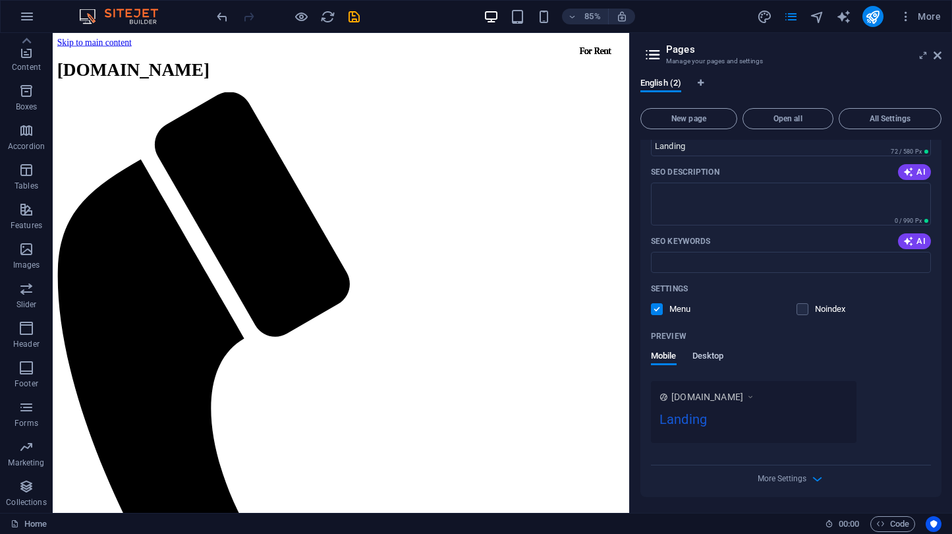
scroll to position [178, 0]
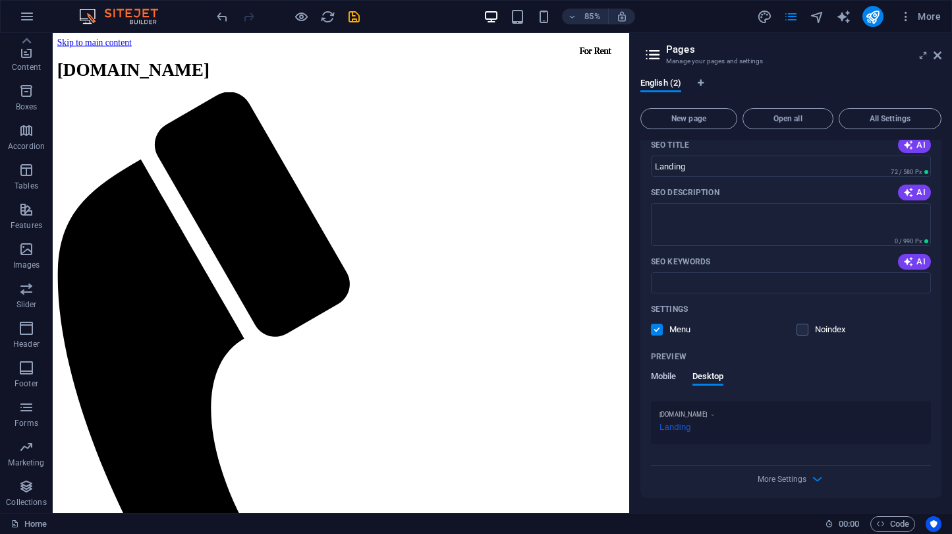
click at [653, 375] on span "Mobile" at bounding box center [664, 377] width 26 height 18
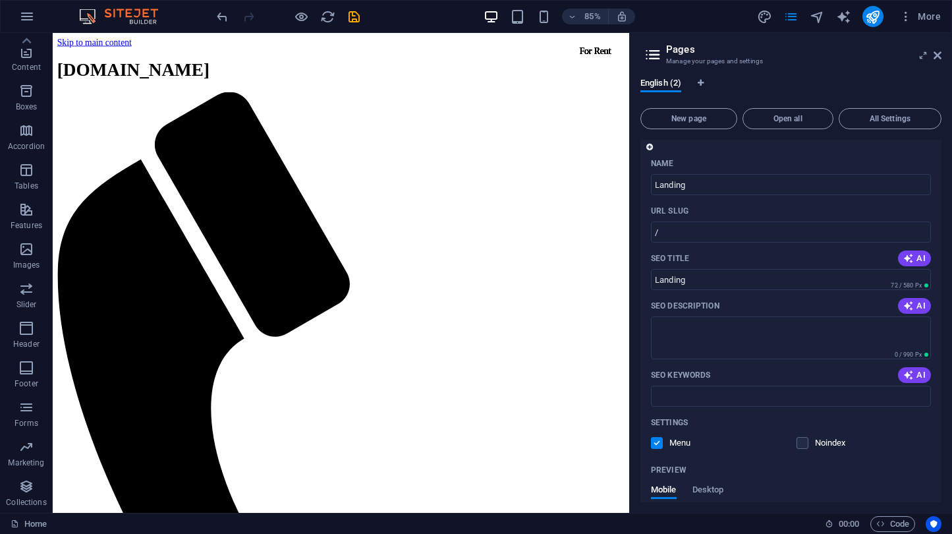
scroll to position [0, 0]
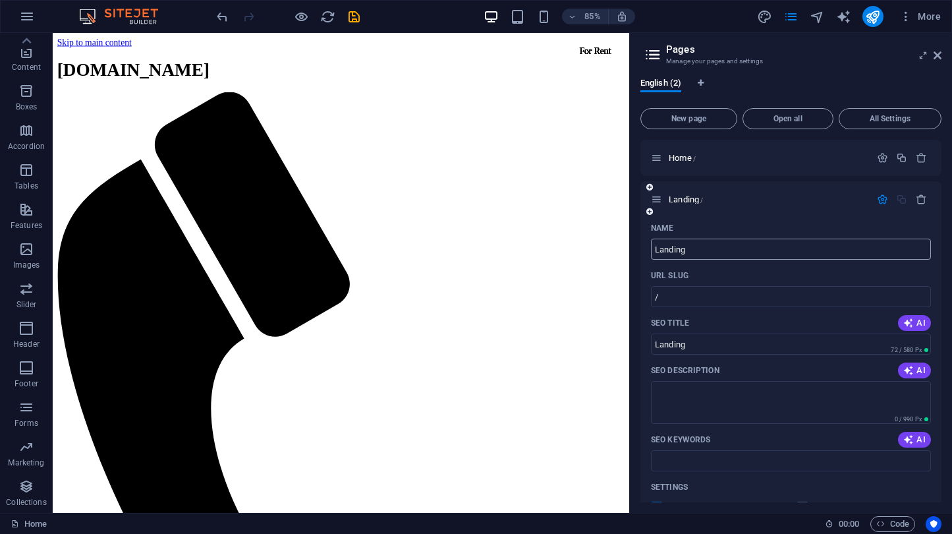
click at [677, 252] on input "Landing" at bounding box center [791, 248] width 280 height 21
type input "Mica ng"
type input "Mica Landng"
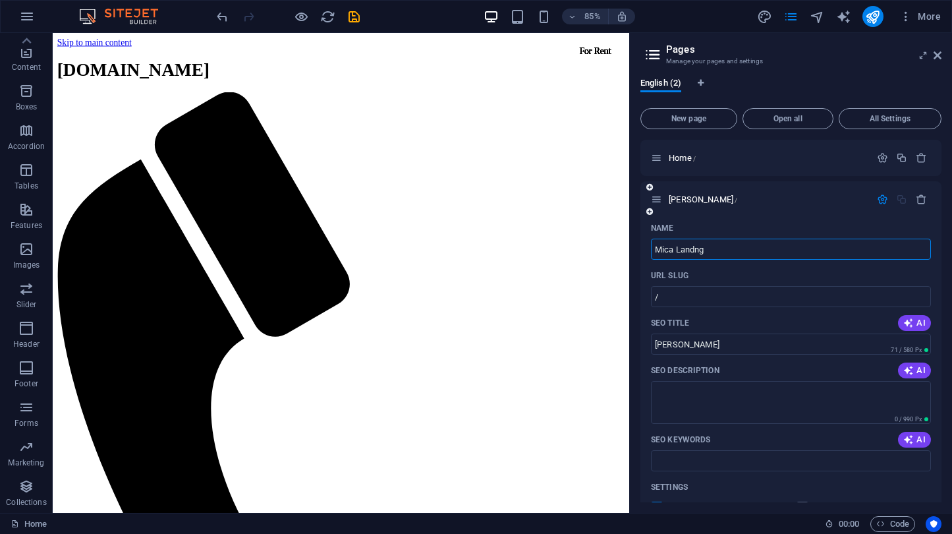
type input "Mica Landng"
click at [723, 248] on input "Mica Landng" at bounding box center [791, 248] width 280 height 21
type input "Mica Land"
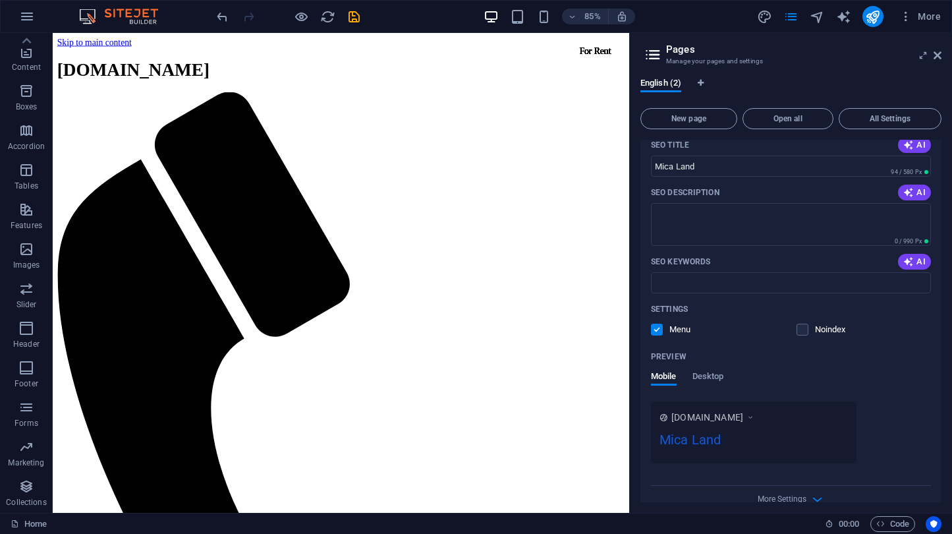
scroll to position [198, 0]
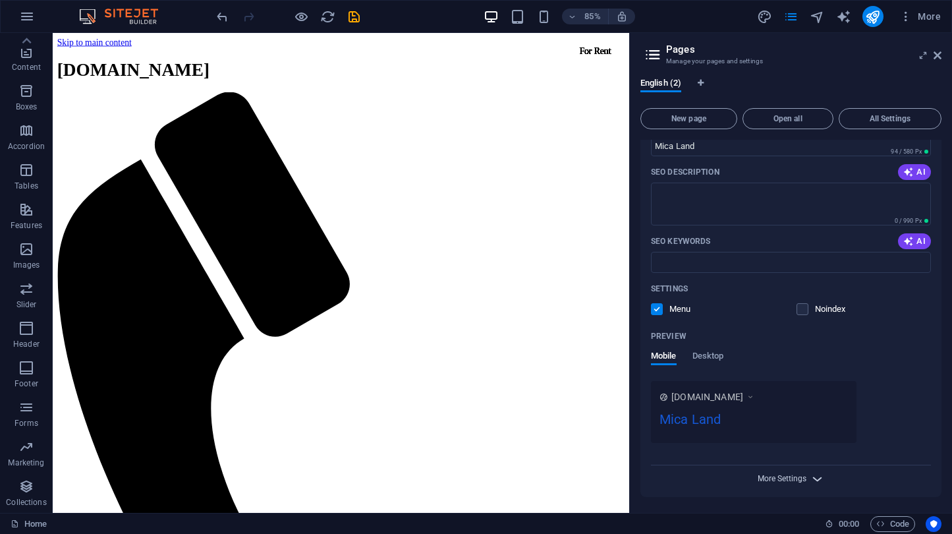
type input "Mica Land"
click at [804, 474] on span "More Settings" at bounding box center [781, 478] width 49 height 9
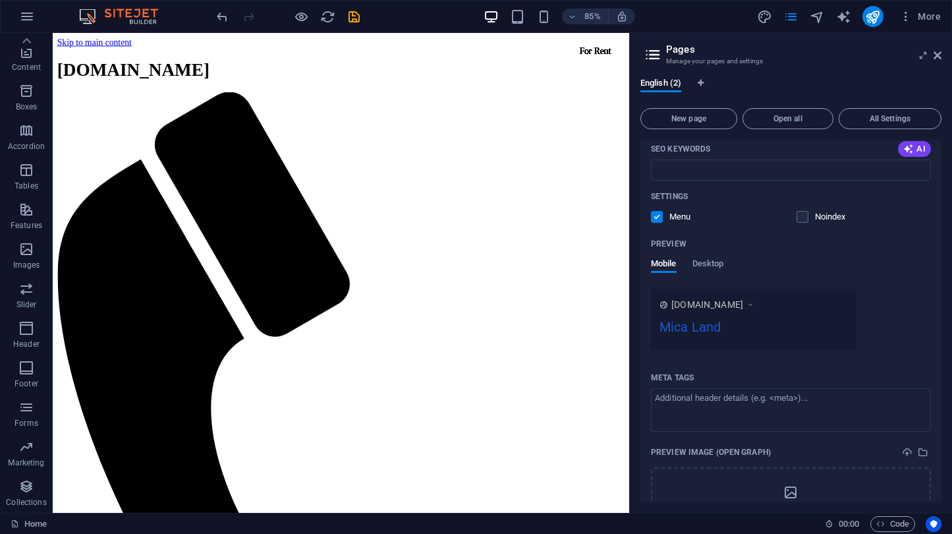
scroll to position [388, 0]
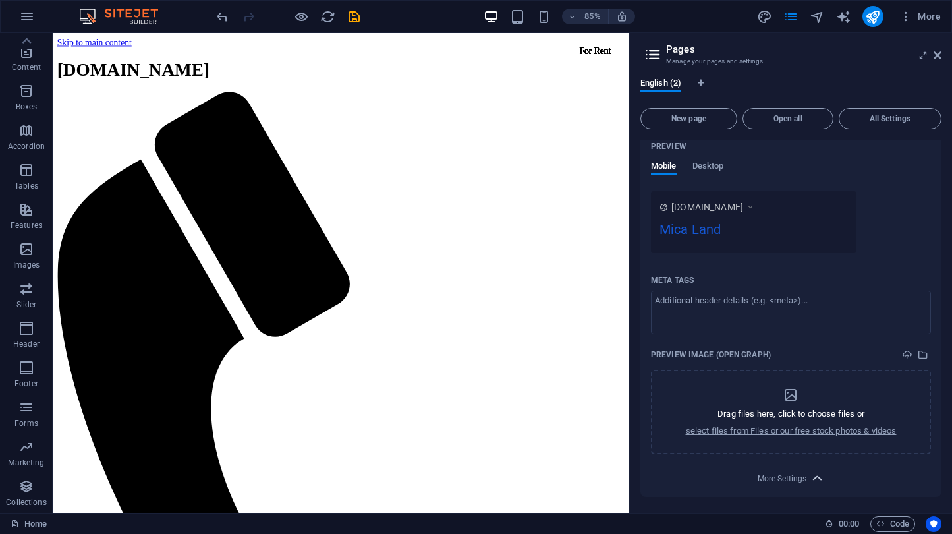
click at [788, 483] on span "More Settings" at bounding box center [791, 477] width 16 height 15
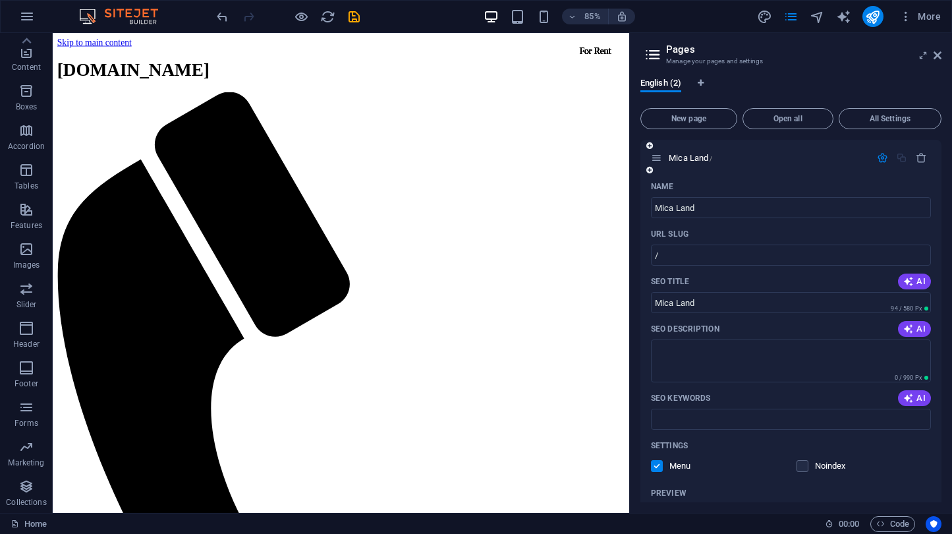
scroll to position [0, 0]
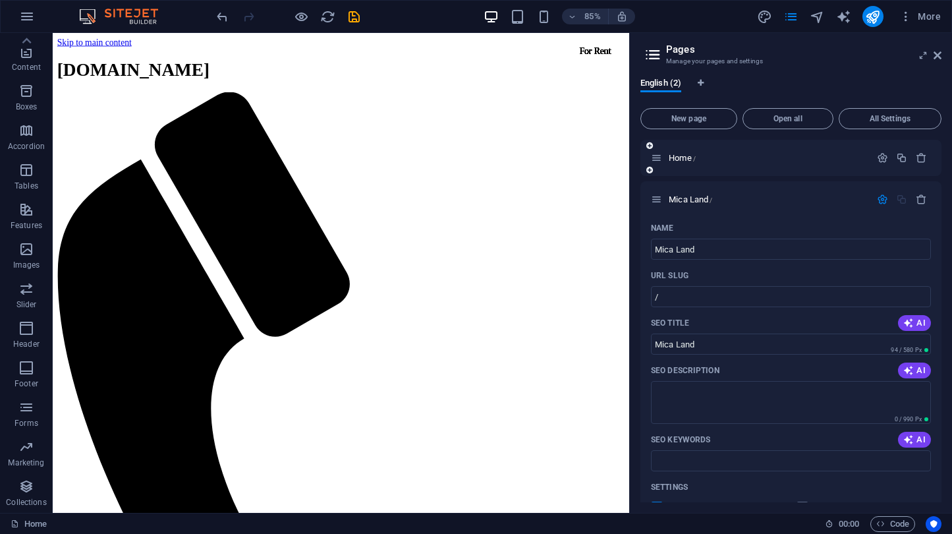
click at [657, 157] on icon at bounding box center [656, 157] width 11 height 11
click at [661, 198] on icon at bounding box center [656, 199] width 11 height 11
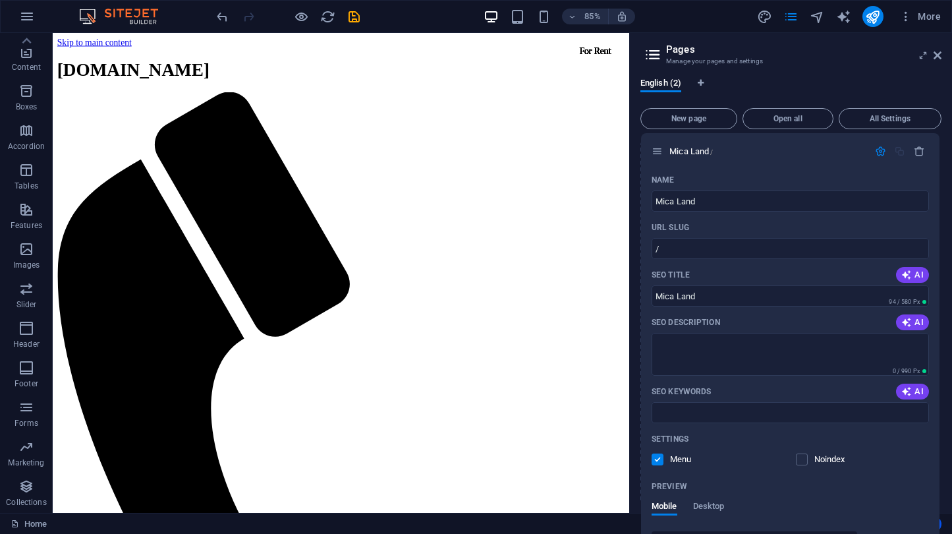
drag, startPoint x: 661, startPoint y: 198, endPoint x: 661, endPoint y: 147, distance: 51.4
click at [661, 147] on div "Home / Mica Land / Name Mica Land ​ URL SLUG / ​ SEO Title AI Mica Land ​ 94 / …" at bounding box center [790, 417] width 301 height 555
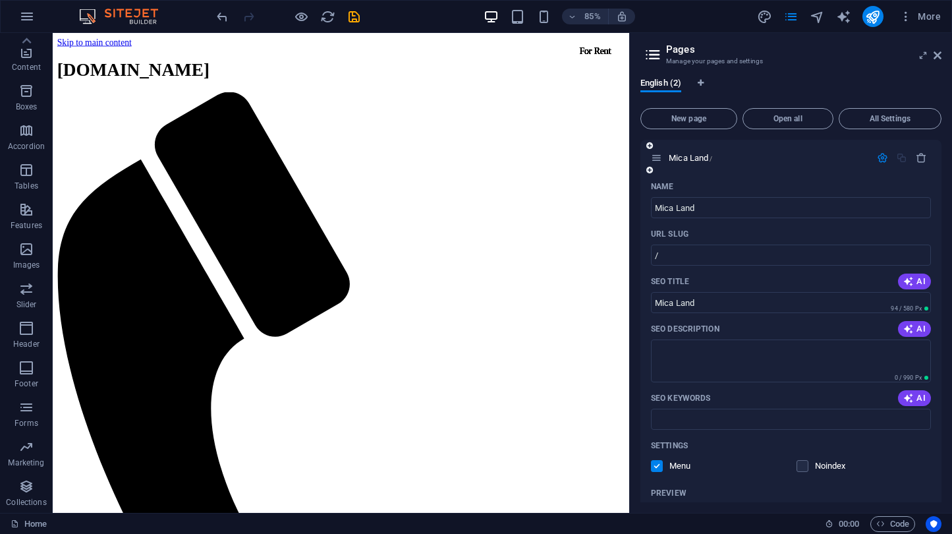
click at [794, 165] on div "Mica Land /" at bounding box center [790, 158] width 301 height 36
click at [873, 155] on button "button" at bounding box center [882, 157] width 19 height 11
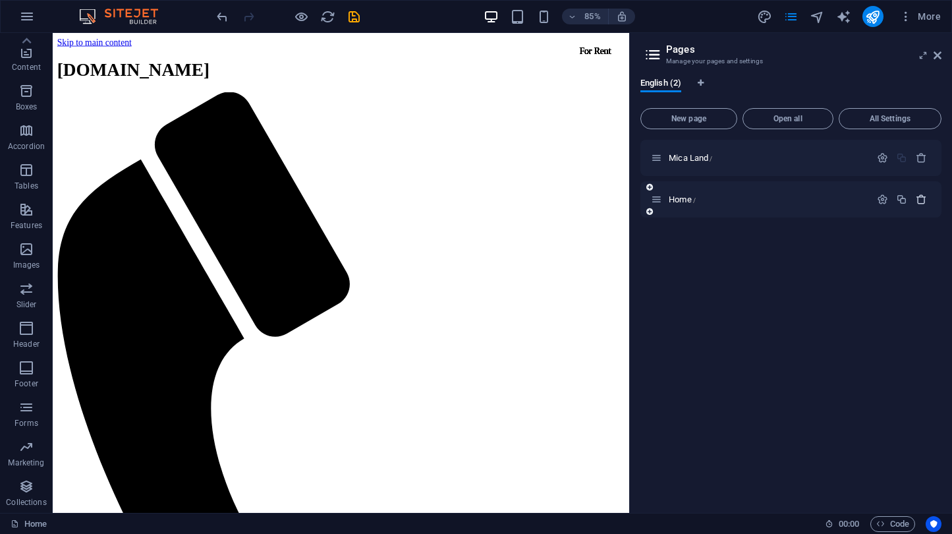
click at [920, 198] on icon "button" at bounding box center [921, 199] width 11 height 11
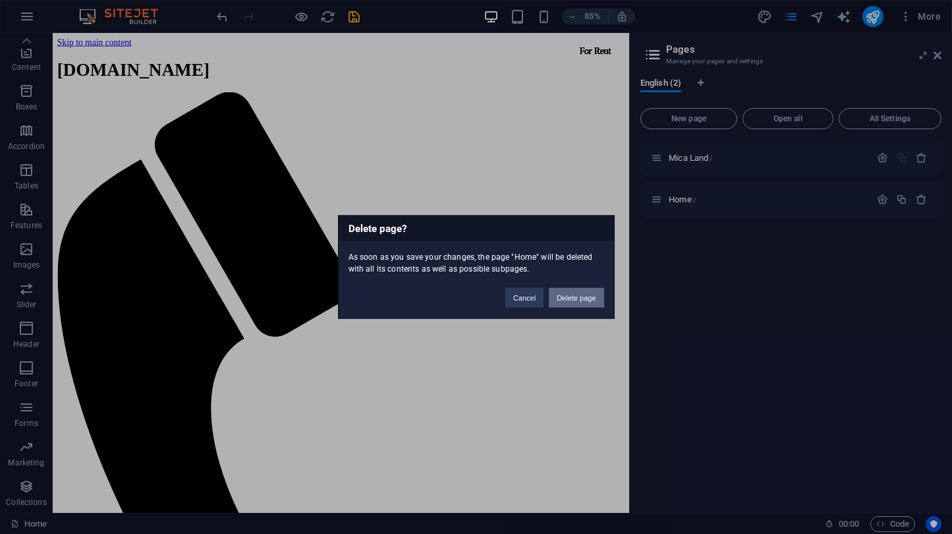
click at [573, 298] on button "Delete page" at bounding box center [576, 298] width 55 height 20
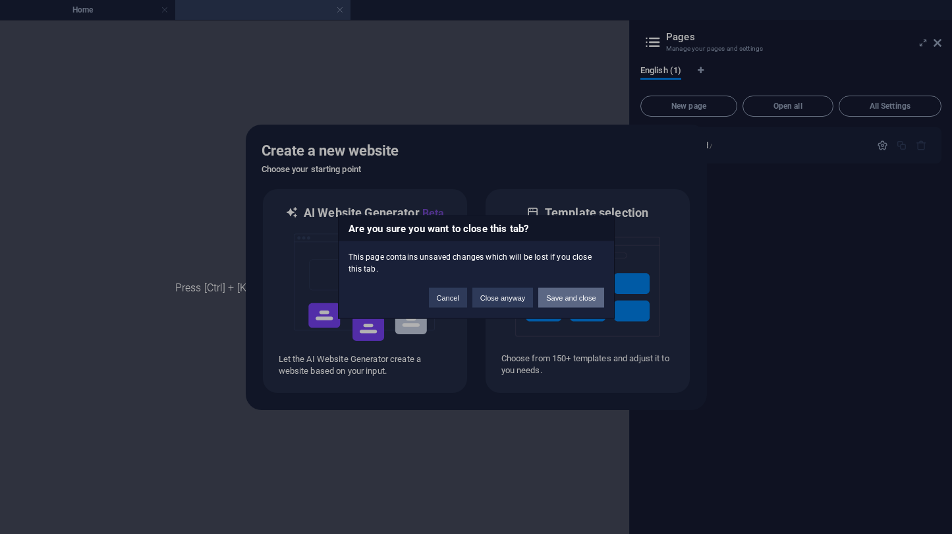
click at [555, 294] on button "Save and close" at bounding box center [570, 298] width 65 height 20
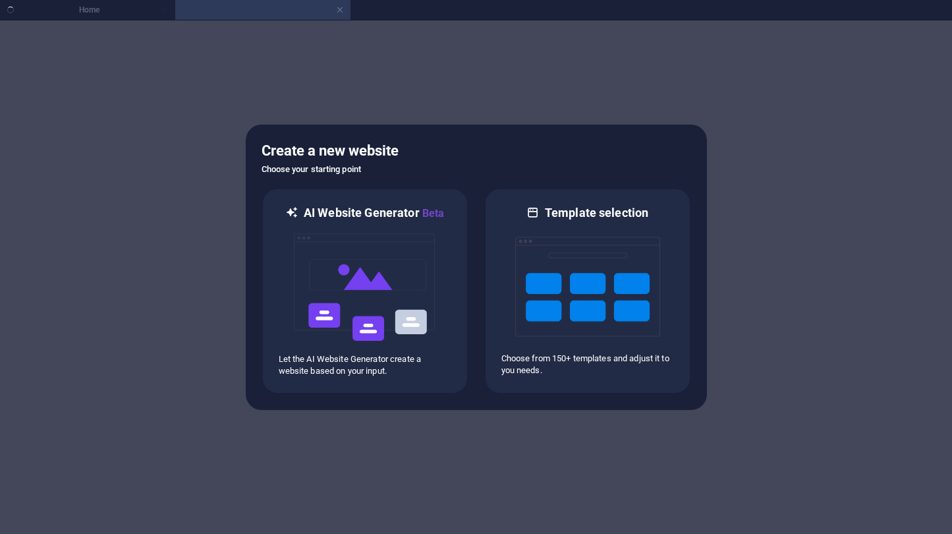
click at [104, 20] on div at bounding box center [476, 276] width 952 height 513
click at [102, 8] on ul "Home" at bounding box center [476, 10] width 952 height 20
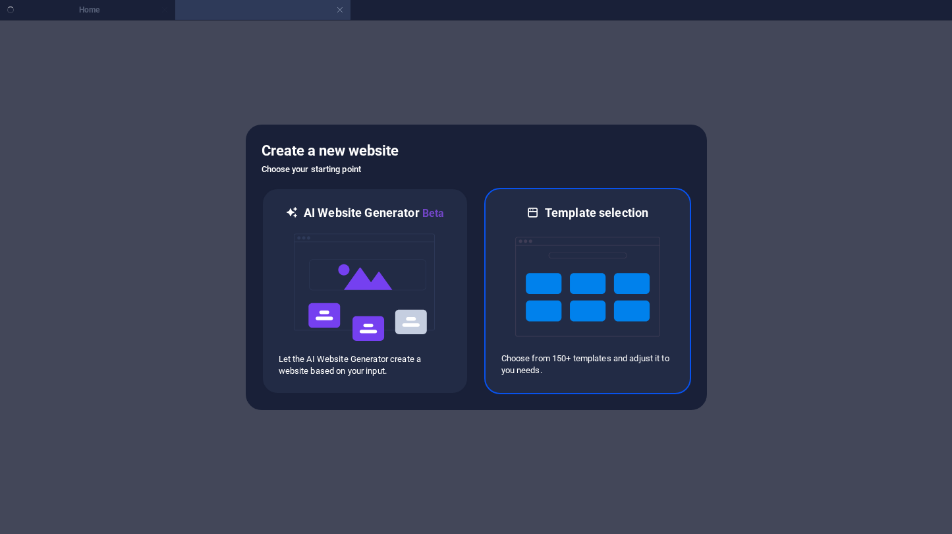
click at [537, 205] on icon at bounding box center [532, 213] width 13 height 16
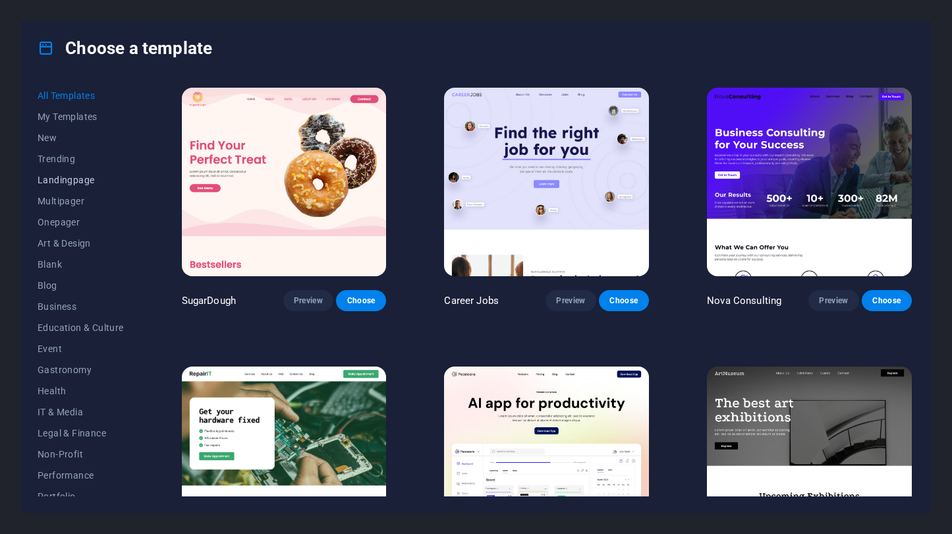
click at [61, 180] on span "Landingpage" at bounding box center [81, 180] width 86 height 11
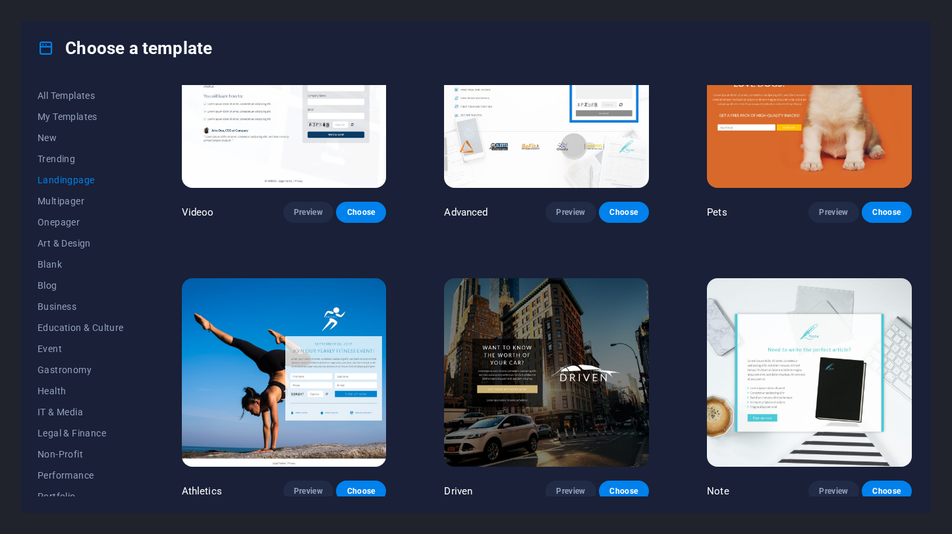
scroll to position [719, 0]
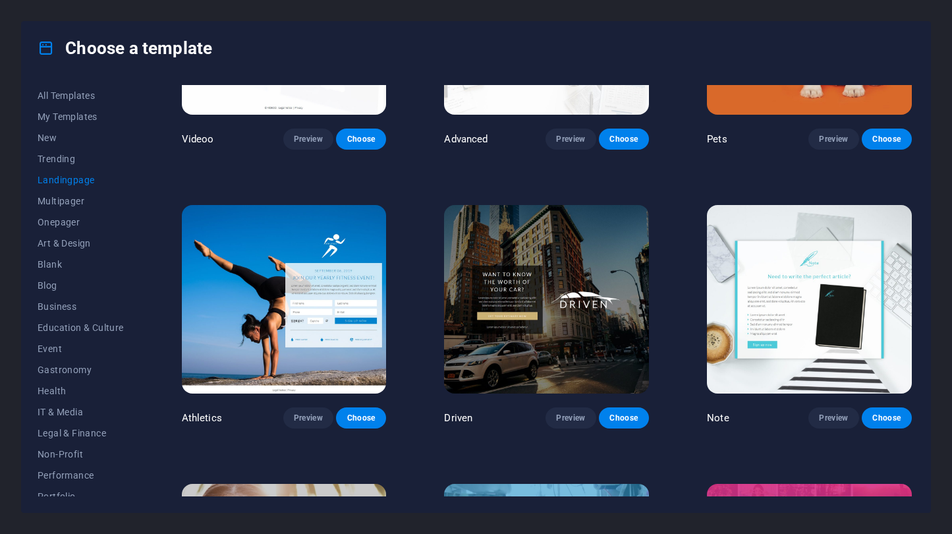
click at [580, 243] on img at bounding box center [546, 299] width 205 height 188
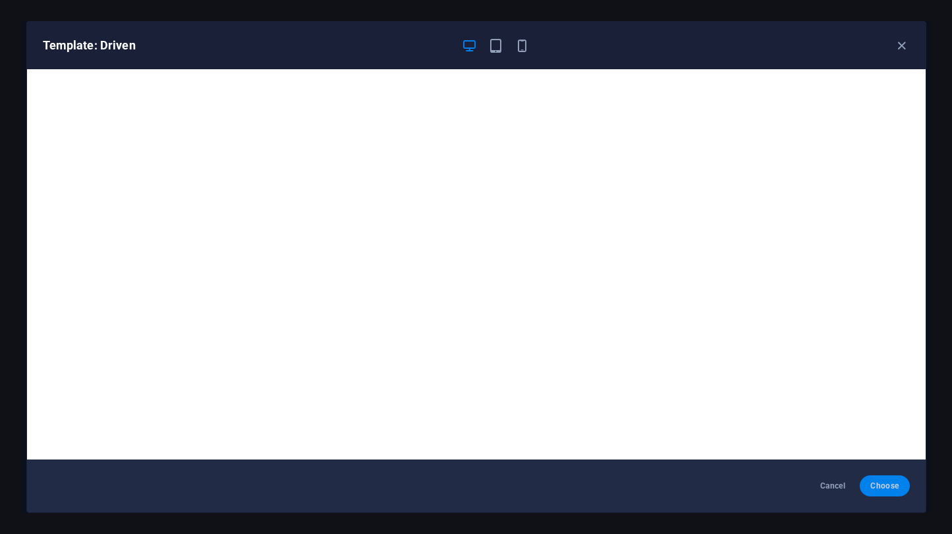
click at [876, 485] on span "Choose" at bounding box center [884, 485] width 28 height 11
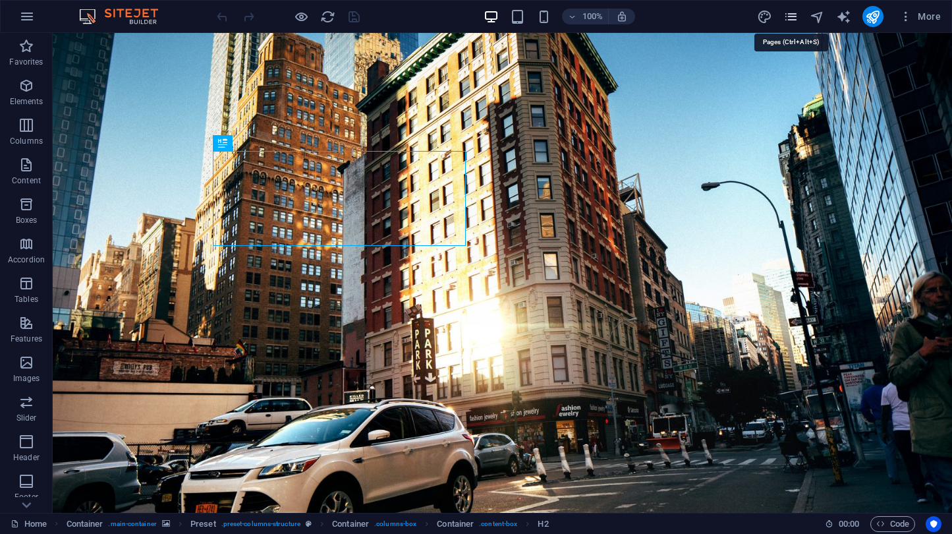
click at [786, 19] on icon "pages" at bounding box center [790, 16] width 15 height 15
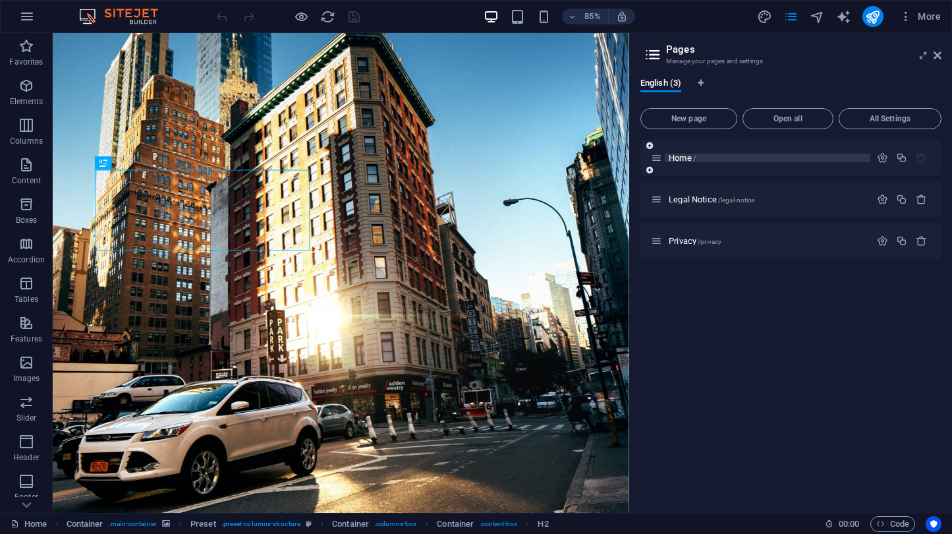
click at [738, 155] on p "Home /" at bounding box center [768, 157] width 198 height 9
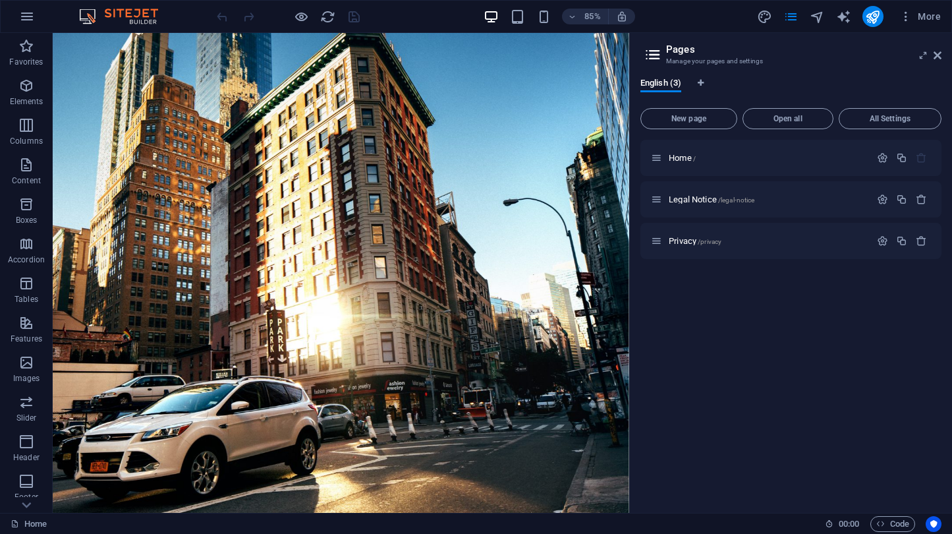
click at [838, 318] on div "Home / Legal Notice /legal-notice Privacy /privacy" at bounding box center [790, 321] width 301 height 362
drag, startPoint x: 940, startPoint y: 58, endPoint x: 887, endPoint y: 25, distance: 62.1
click at [940, 58] on icon at bounding box center [937, 55] width 8 height 11
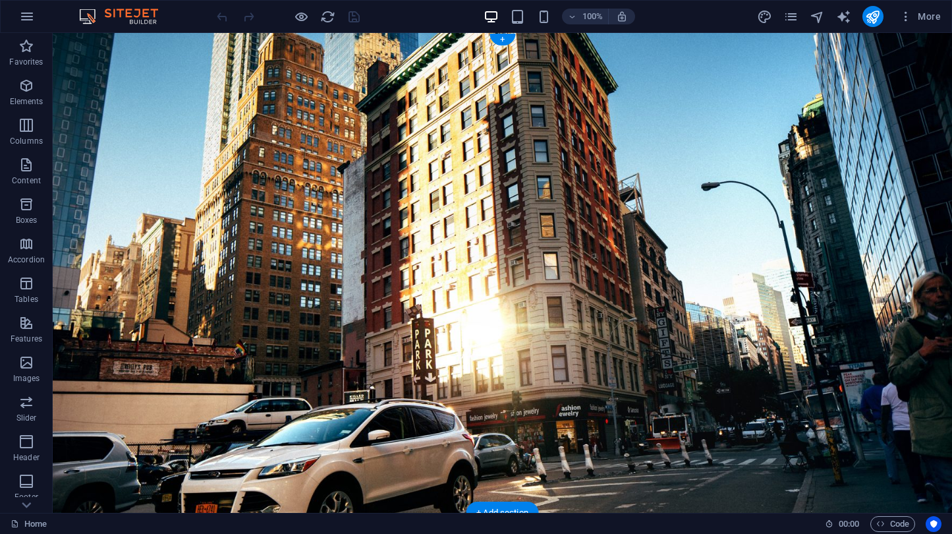
click at [490, 57] on figure at bounding box center [502, 273] width 899 height 480
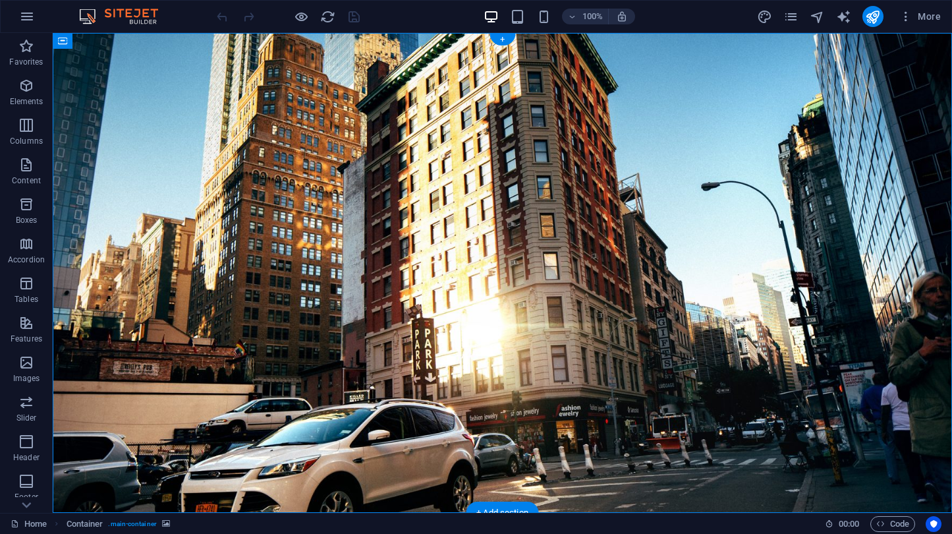
click at [341, 90] on figure at bounding box center [502, 273] width 899 height 480
click at [503, 41] on div "+" at bounding box center [502, 40] width 26 height 12
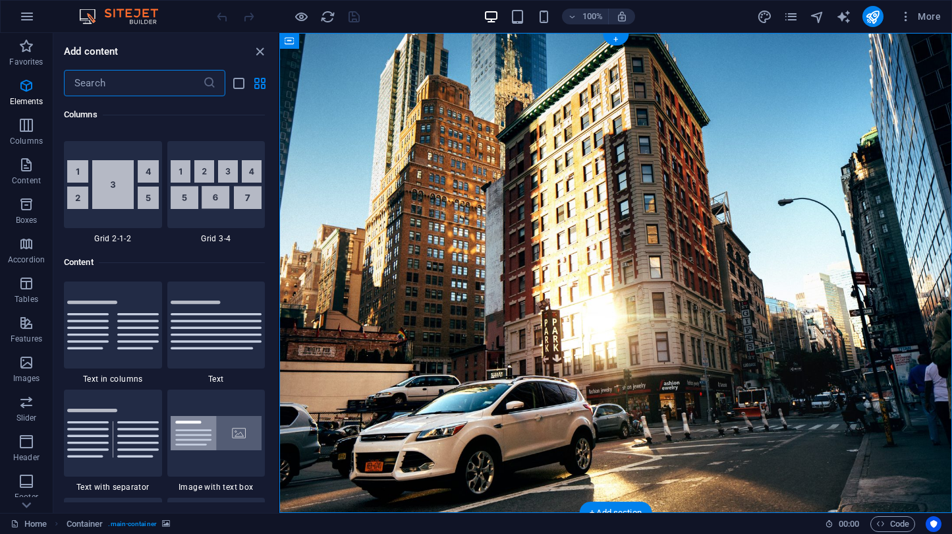
scroll to position [2305, 0]
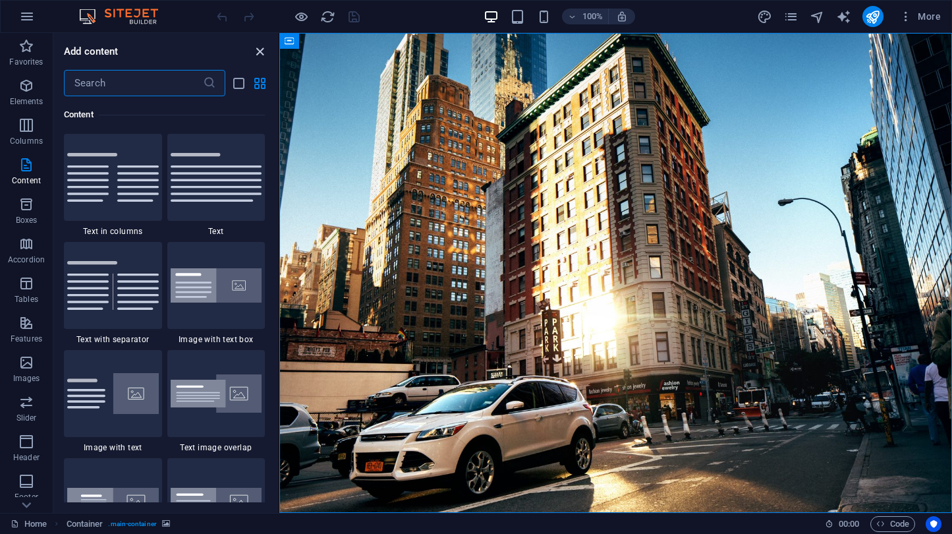
click at [252, 51] on span "close panel" at bounding box center [260, 51] width 16 height 15
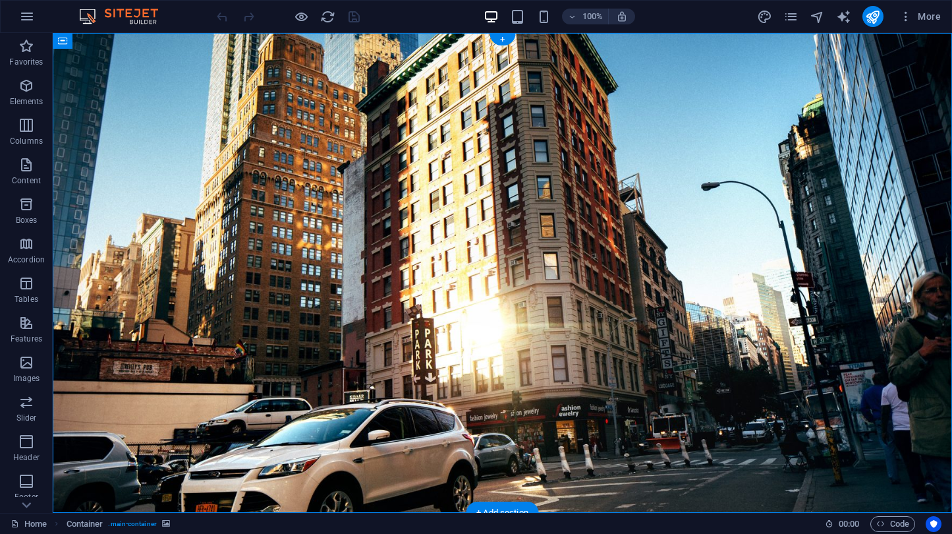
click at [283, 79] on figure at bounding box center [502, 273] width 899 height 480
click at [135, 42] on icon at bounding box center [137, 41] width 10 height 14
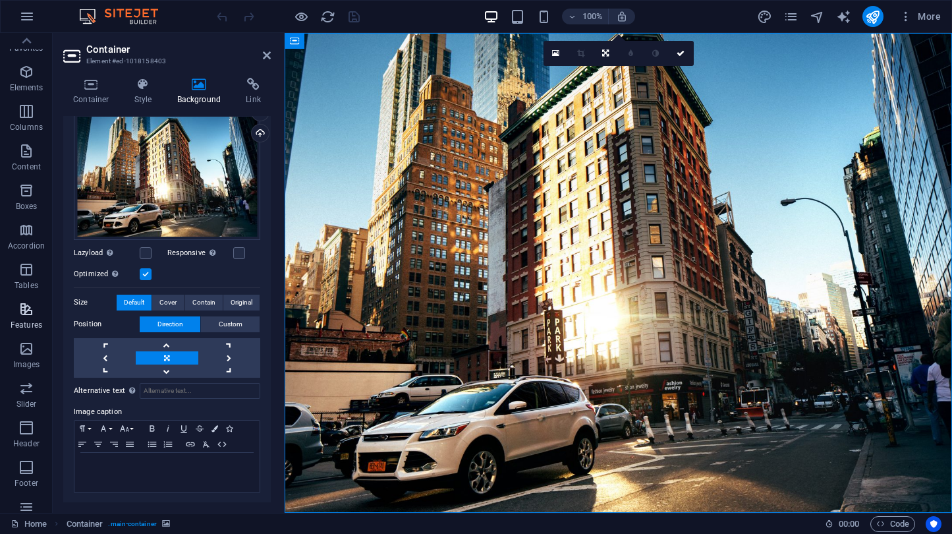
scroll to position [0, 0]
click at [789, 14] on icon "pages" at bounding box center [790, 16] width 15 height 15
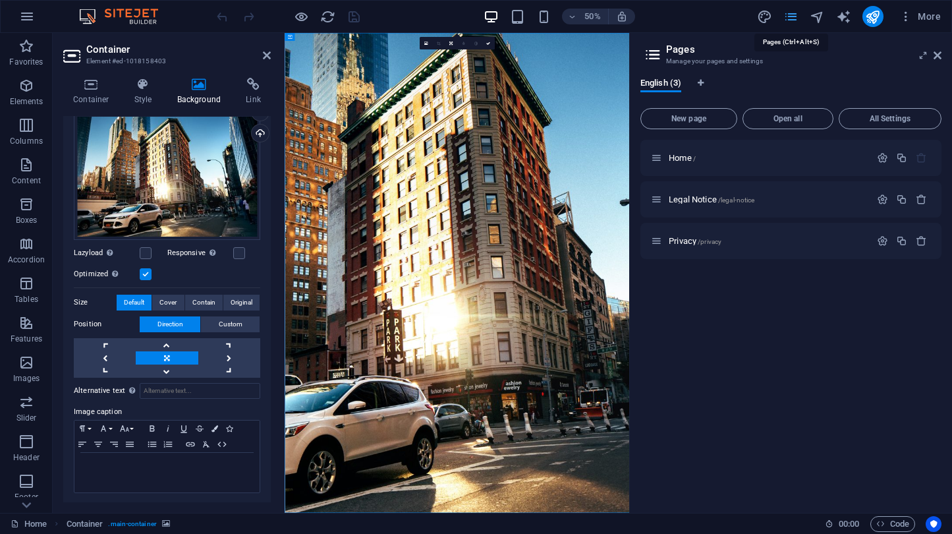
click at [789, 14] on icon "pages" at bounding box center [790, 16] width 15 height 15
click at [795, 18] on icon "pages" at bounding box center [790, 16] width 15 height 15
click at [937, 54] on icon at bounding box center [937, 55] width 8 height 11
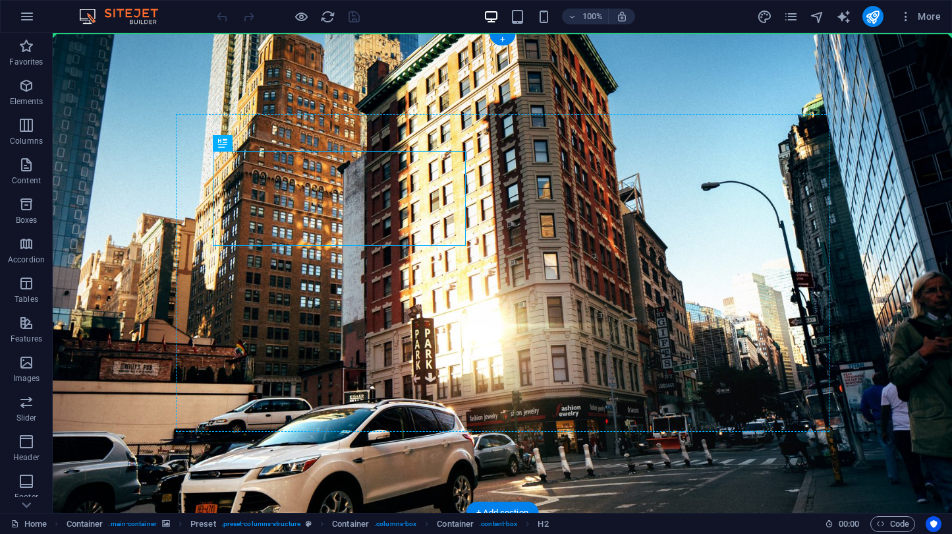
drag, startPoint x: 190, startPoint y: 176, endPoint x: 617, endPoint y: 172, distance: 426.8
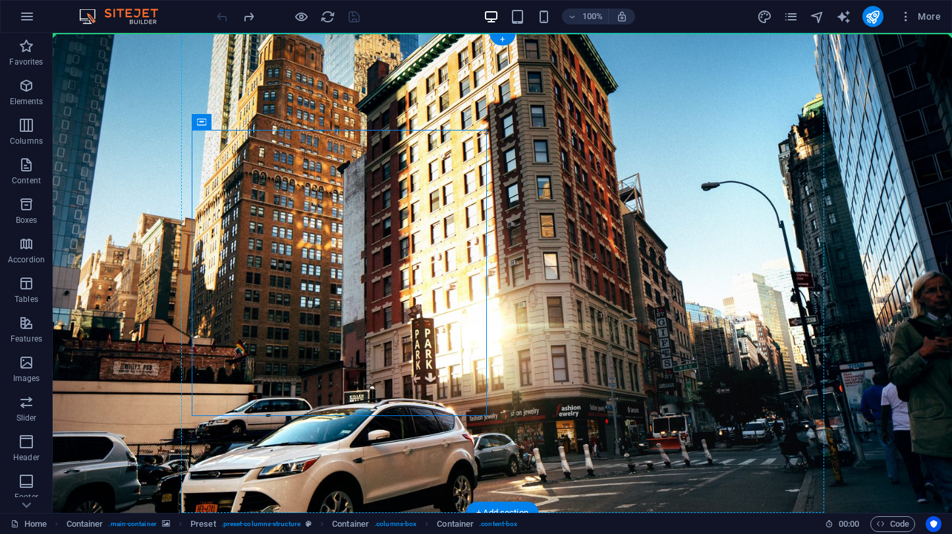
drag, startPoint x: 401, startPoint y: 139, endPoint x: 493, endPoint y: 247, distance: 142.0
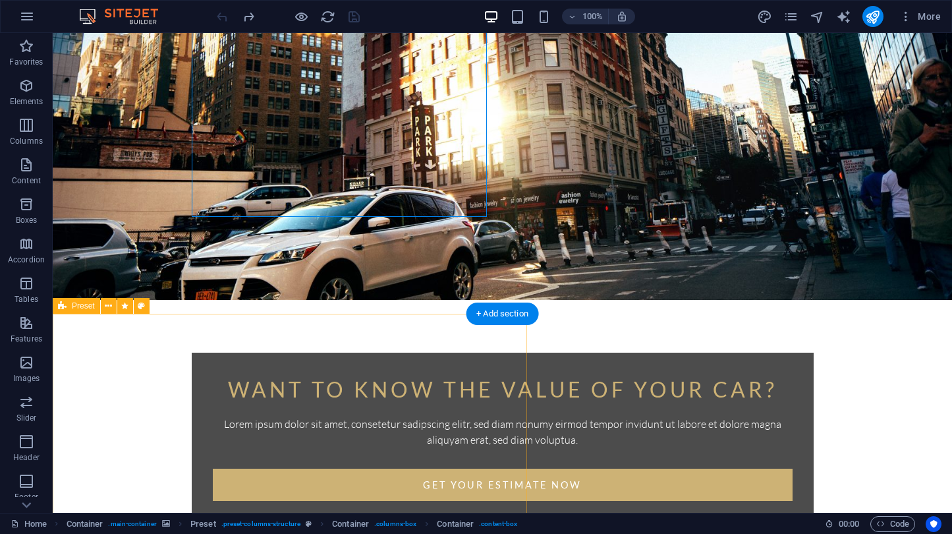
scroll to position [221, 0]
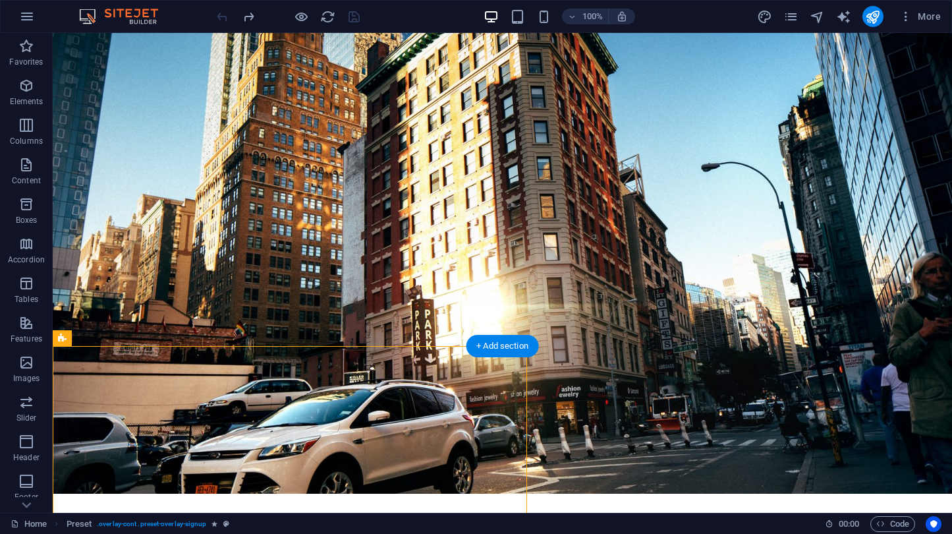
scroll to position [0, 0]
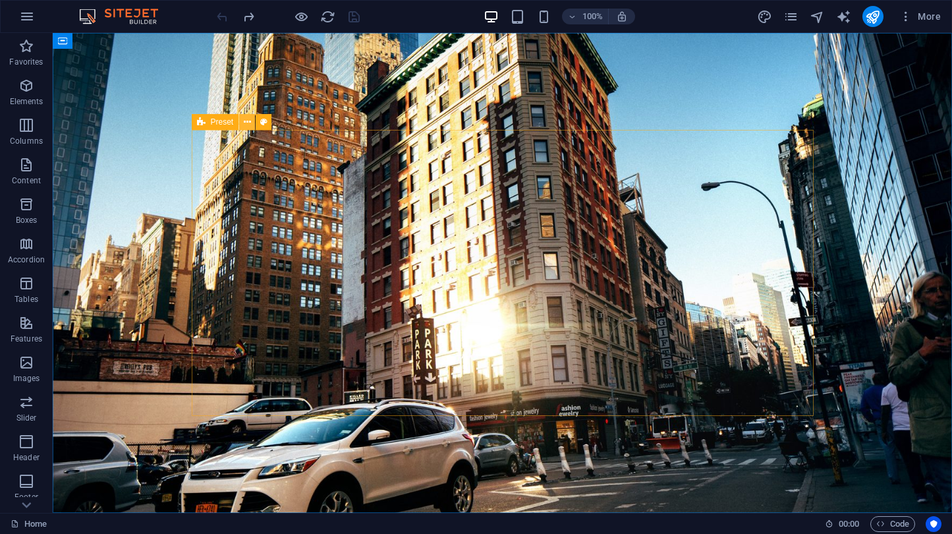
click at [250, 123] on icon at bounding box center [247, 122] width 7 height 14
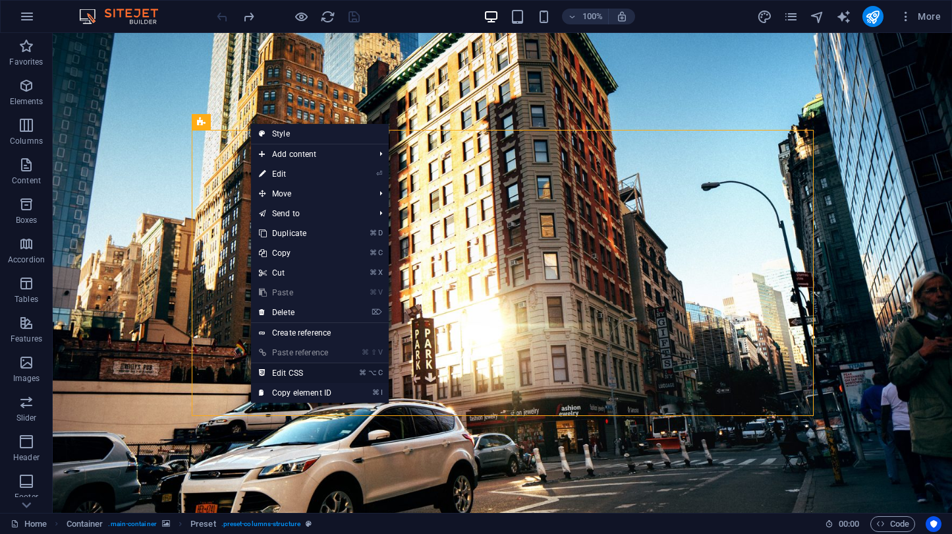
click at [304, 368] on link "⌘ ⌥ C Edit CSS" at bounding box center [295, 373] width 88 height 20
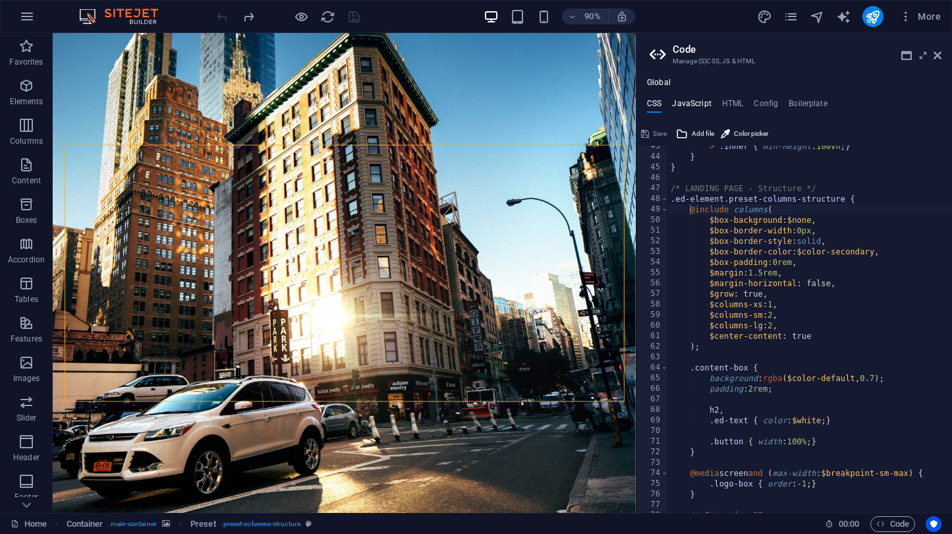
click at [693, 105] on h4 "JavaScript" at bounding box center [691, 106] width 39 height 14
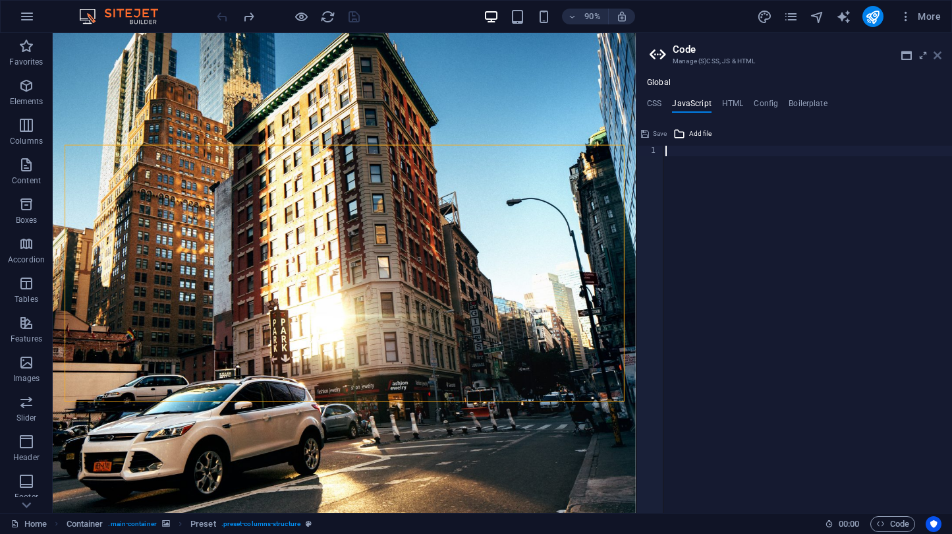
click at [937, 54] on icon at bounding box center [937, 55] width 8 height 11
